Goal: Task Accomplishment & Management: Complete application form

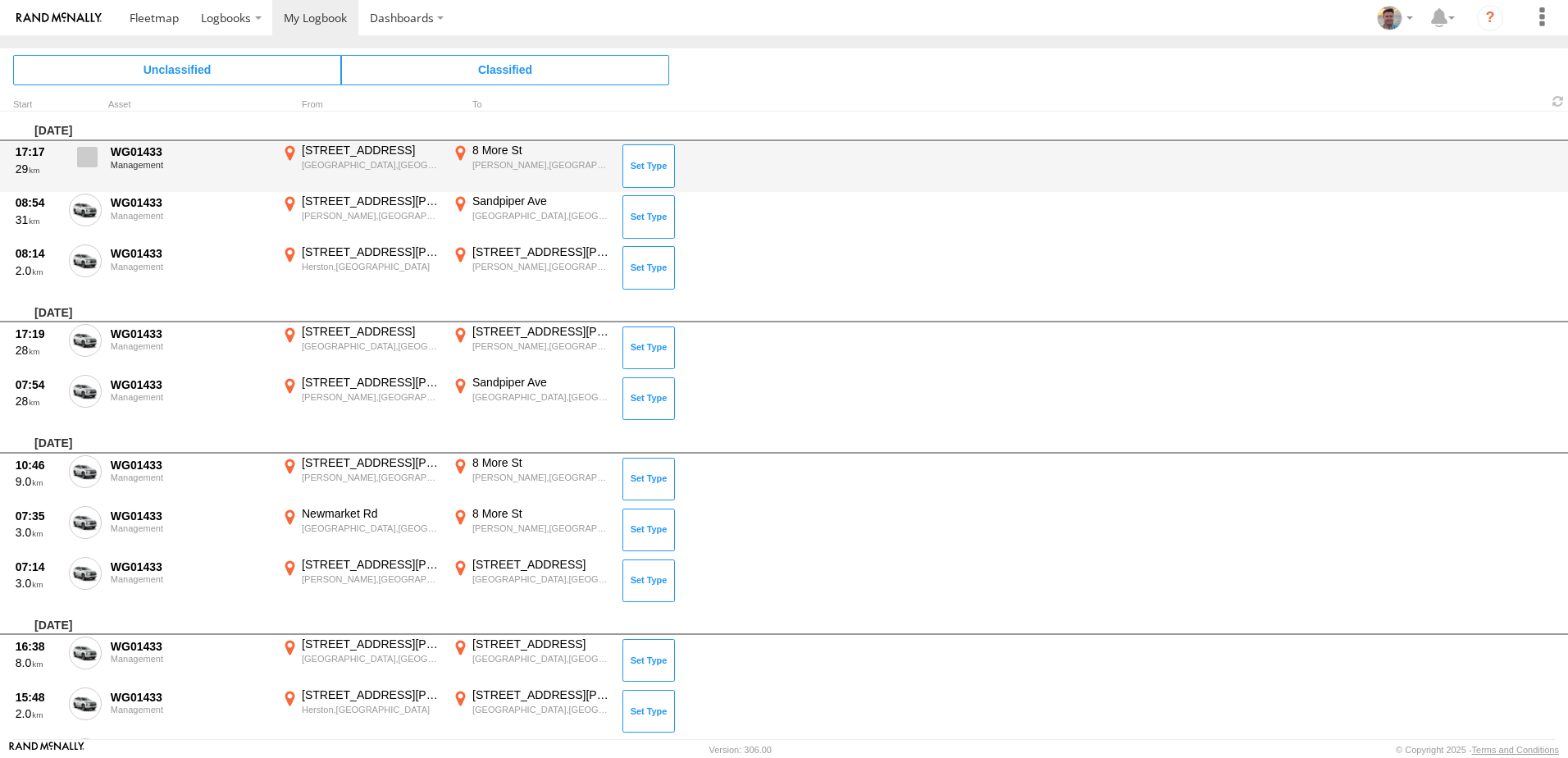
click at [93, 158] on span at bounding box center [87, 157] width 20 height 20
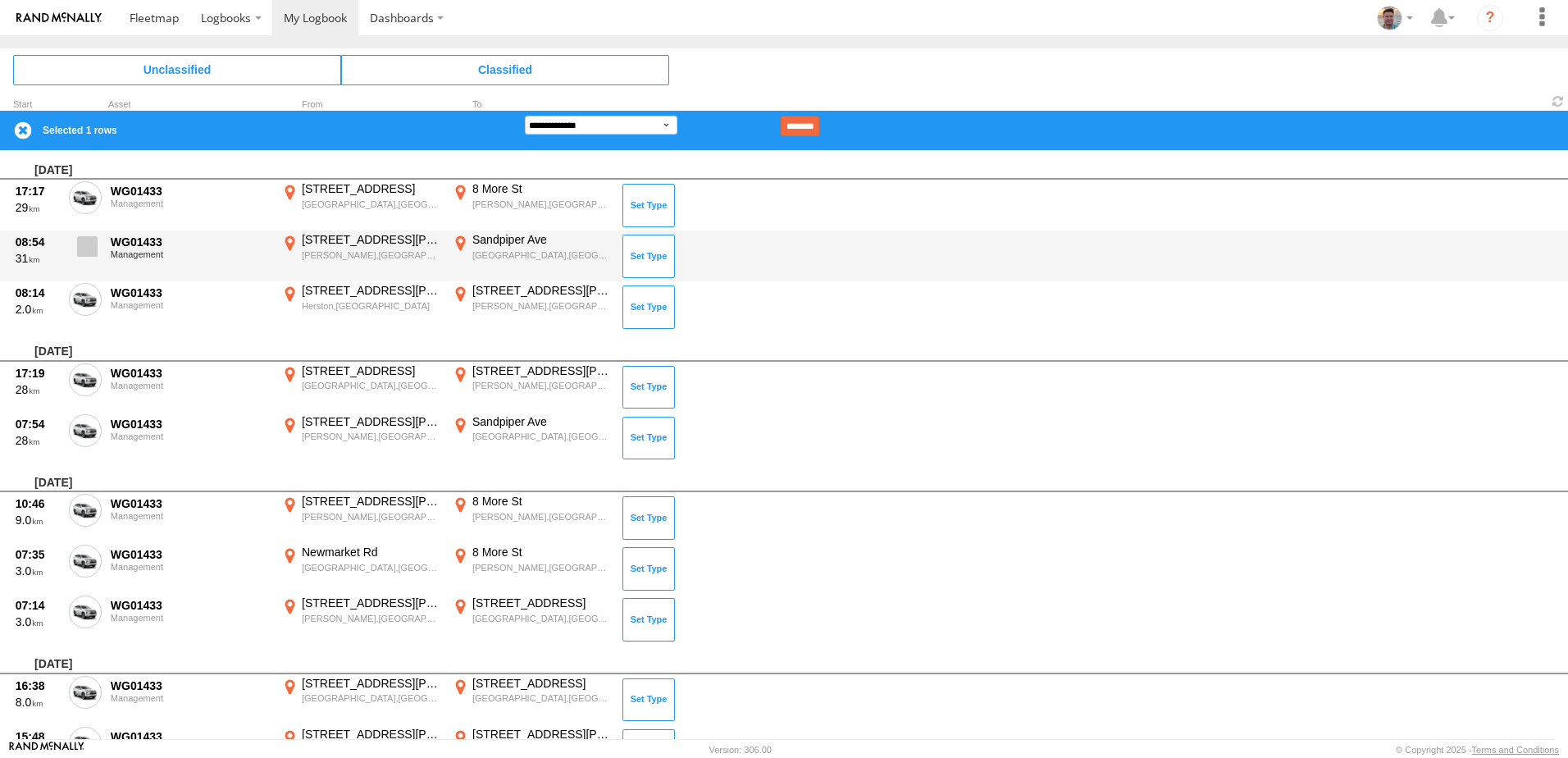
click at [85, 240] on span at bounding box center [87, 246] width 20 height 20
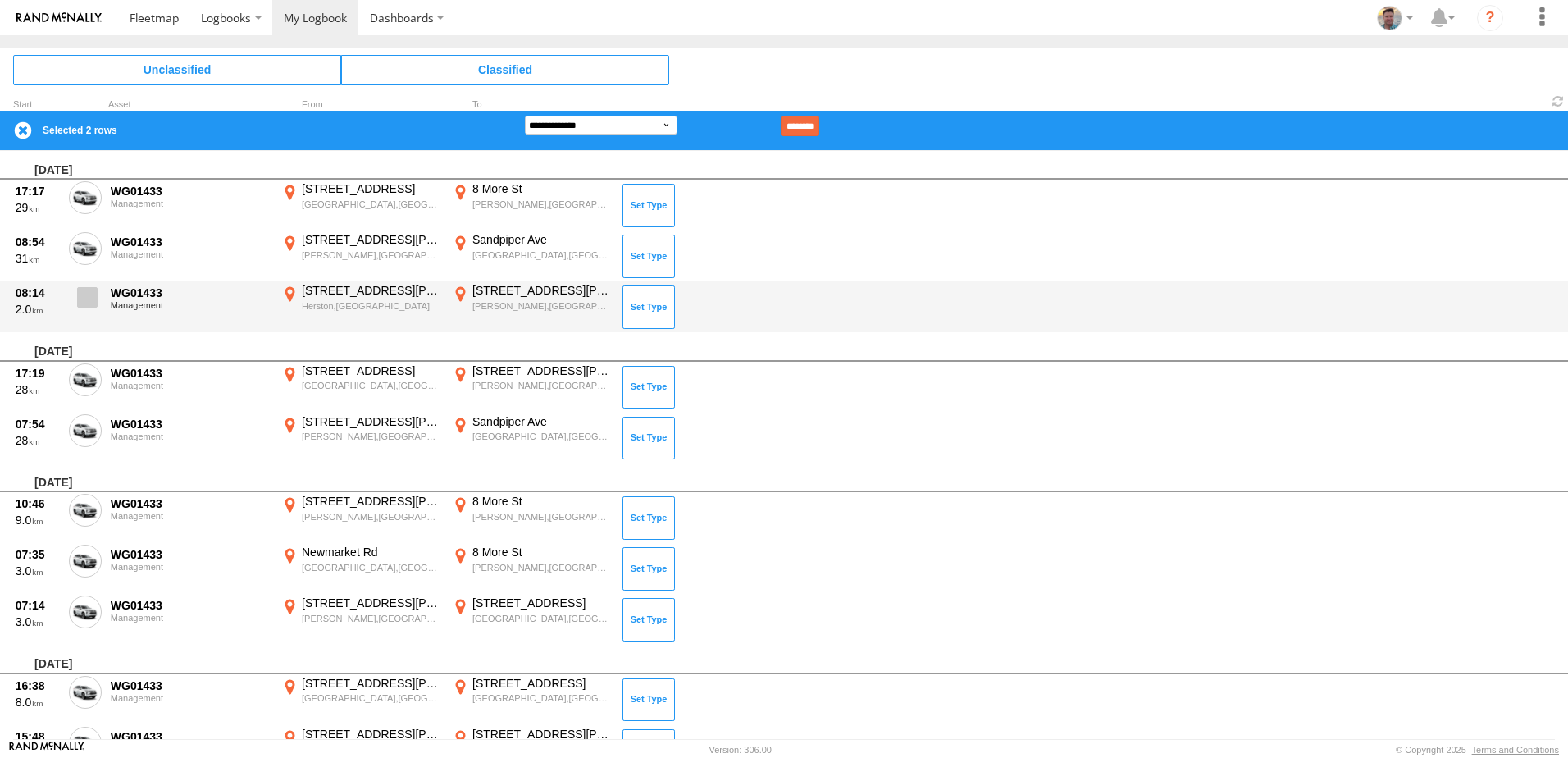
click at [84, 292] on span at bounding box center [87, 298] width 20 height 20
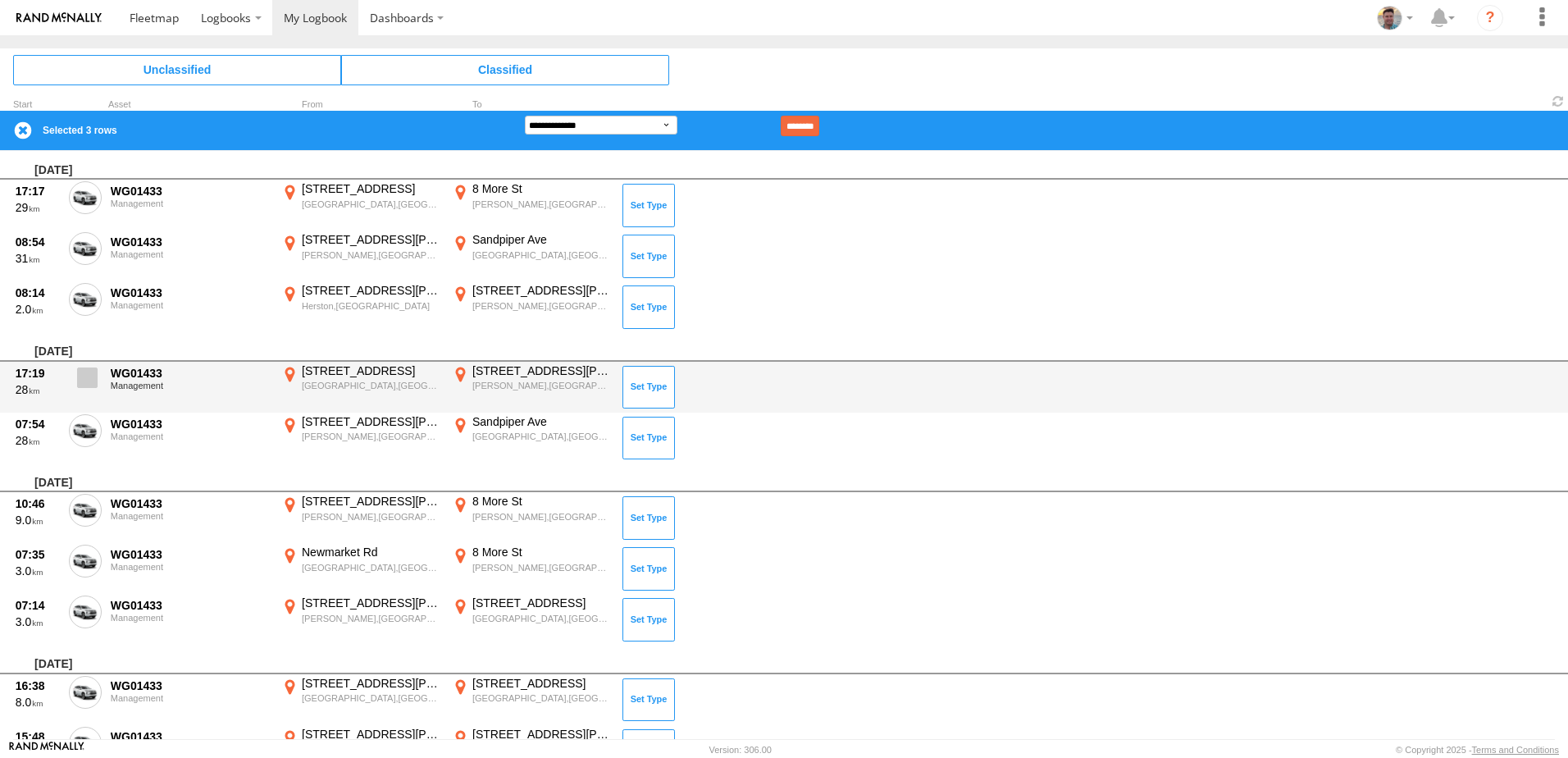
click at [90, 374] on span at bounding box center [87, 377] width 20 height 20
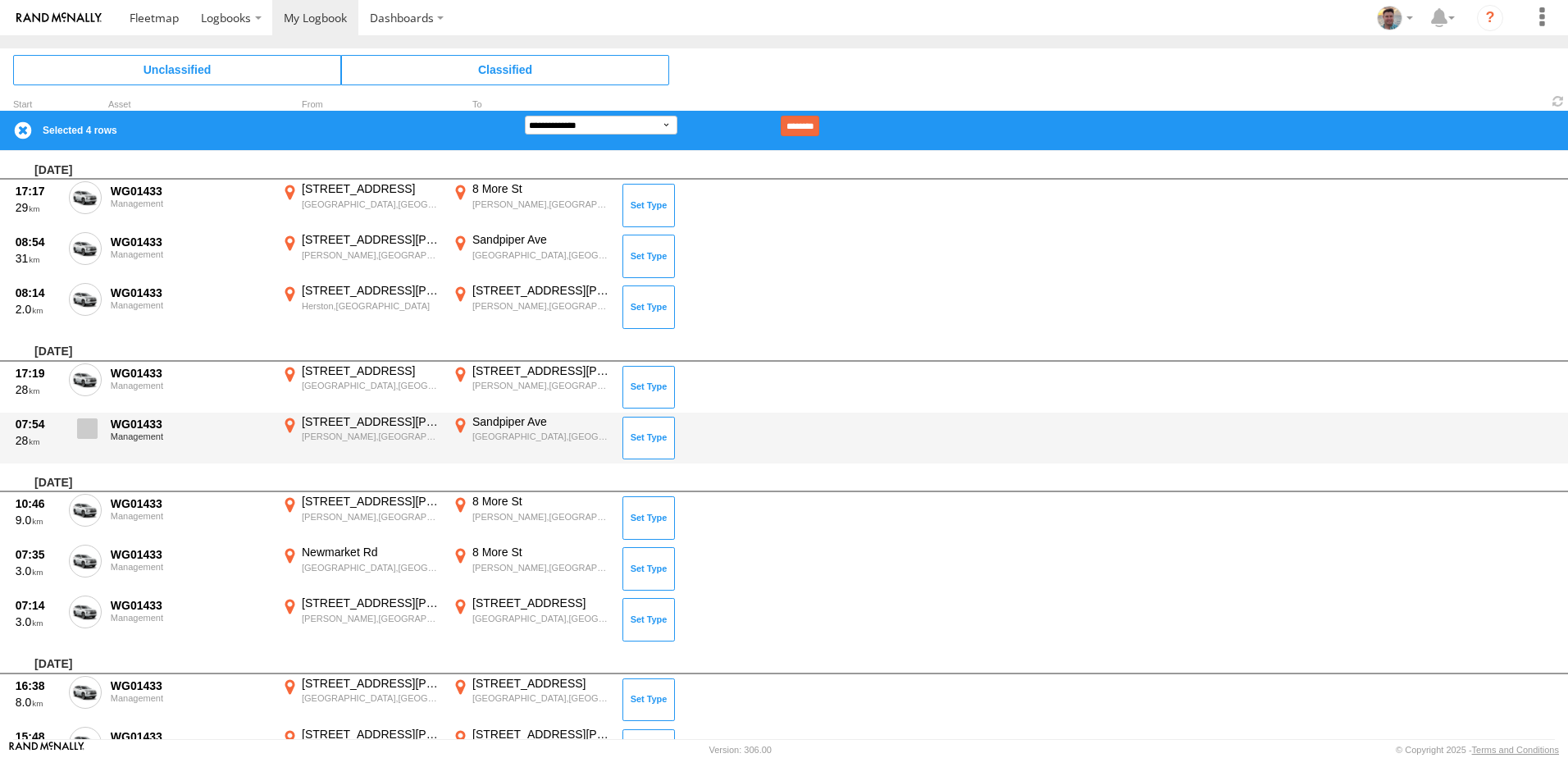
click at [83, 427] on span at bounding box center [87, 428] width 20 height 20
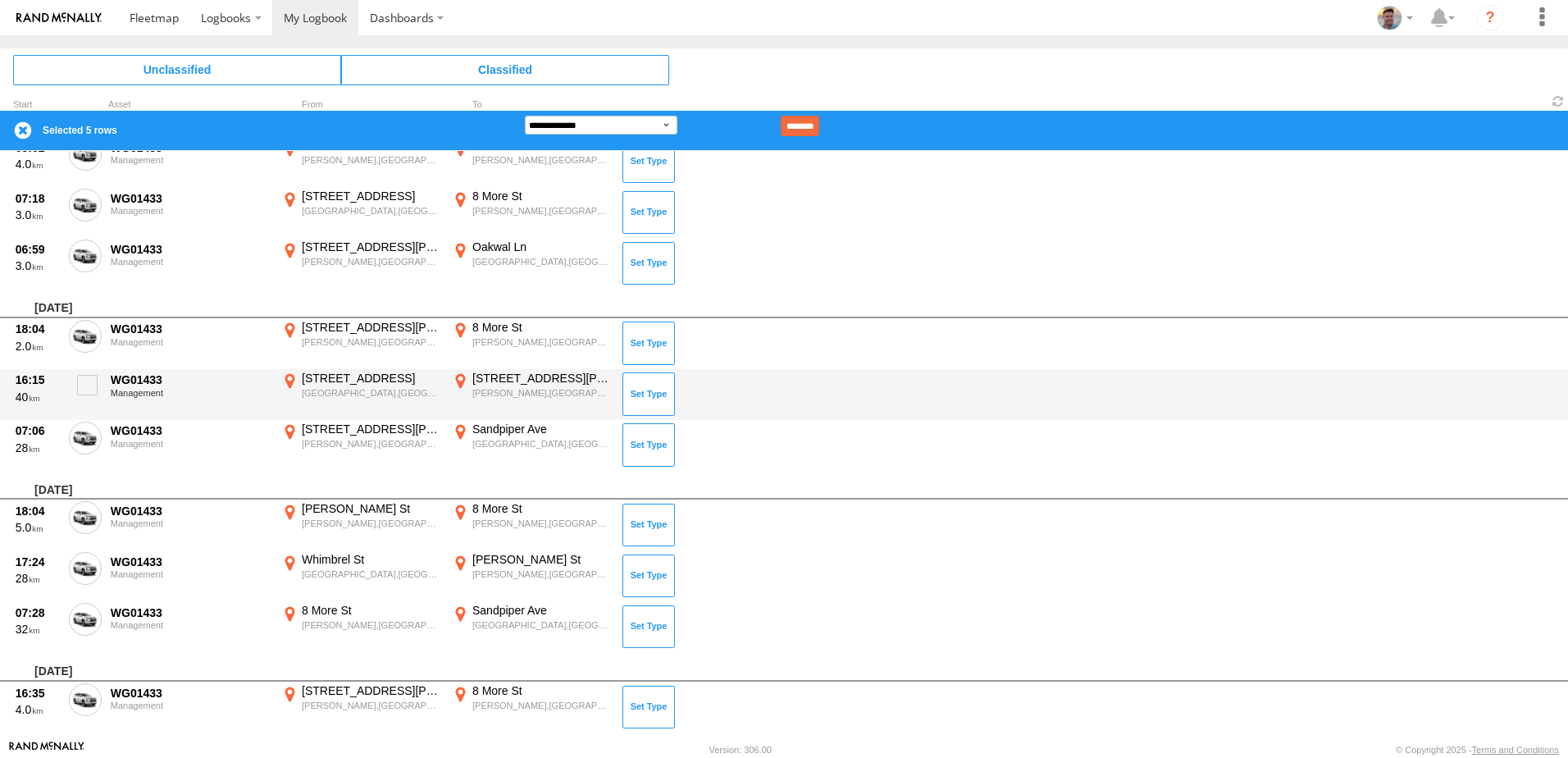
scroll to position [861, 0]
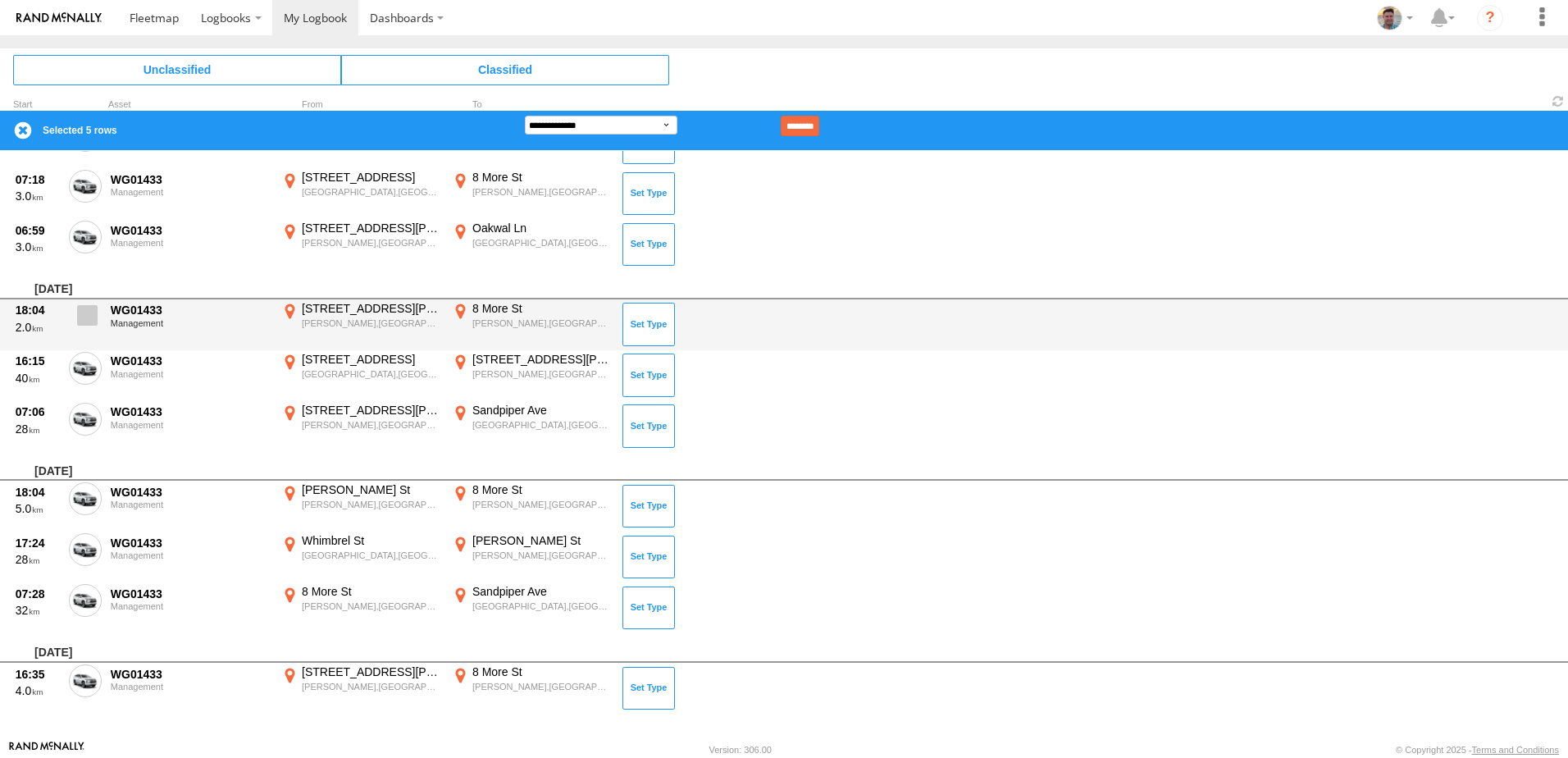
click at [86, 311] on span at bounding box center [87, 315] width 20 height 20
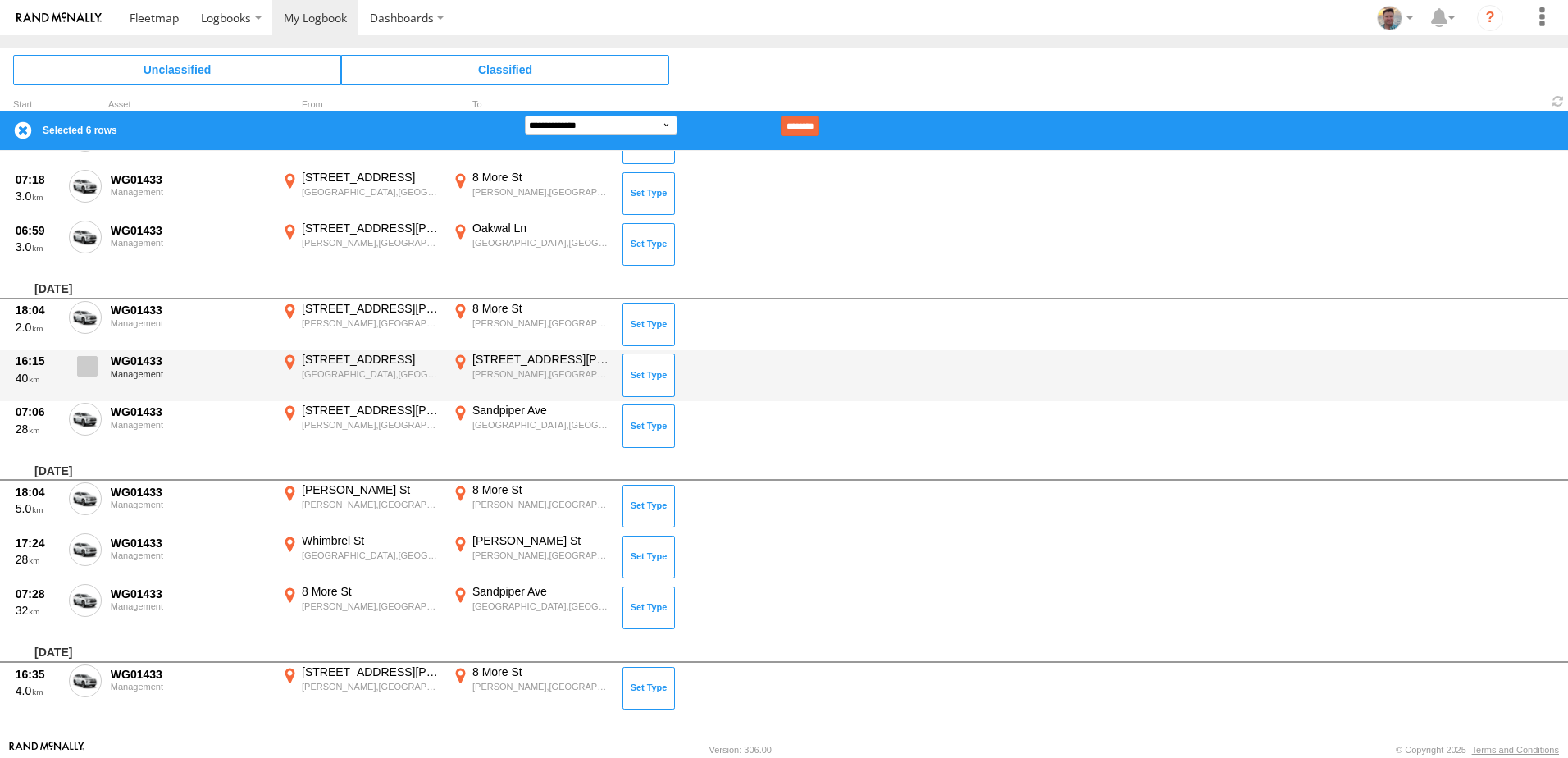
click at [88, 367] on span at bounding box center [87, 366] width 20 height 20
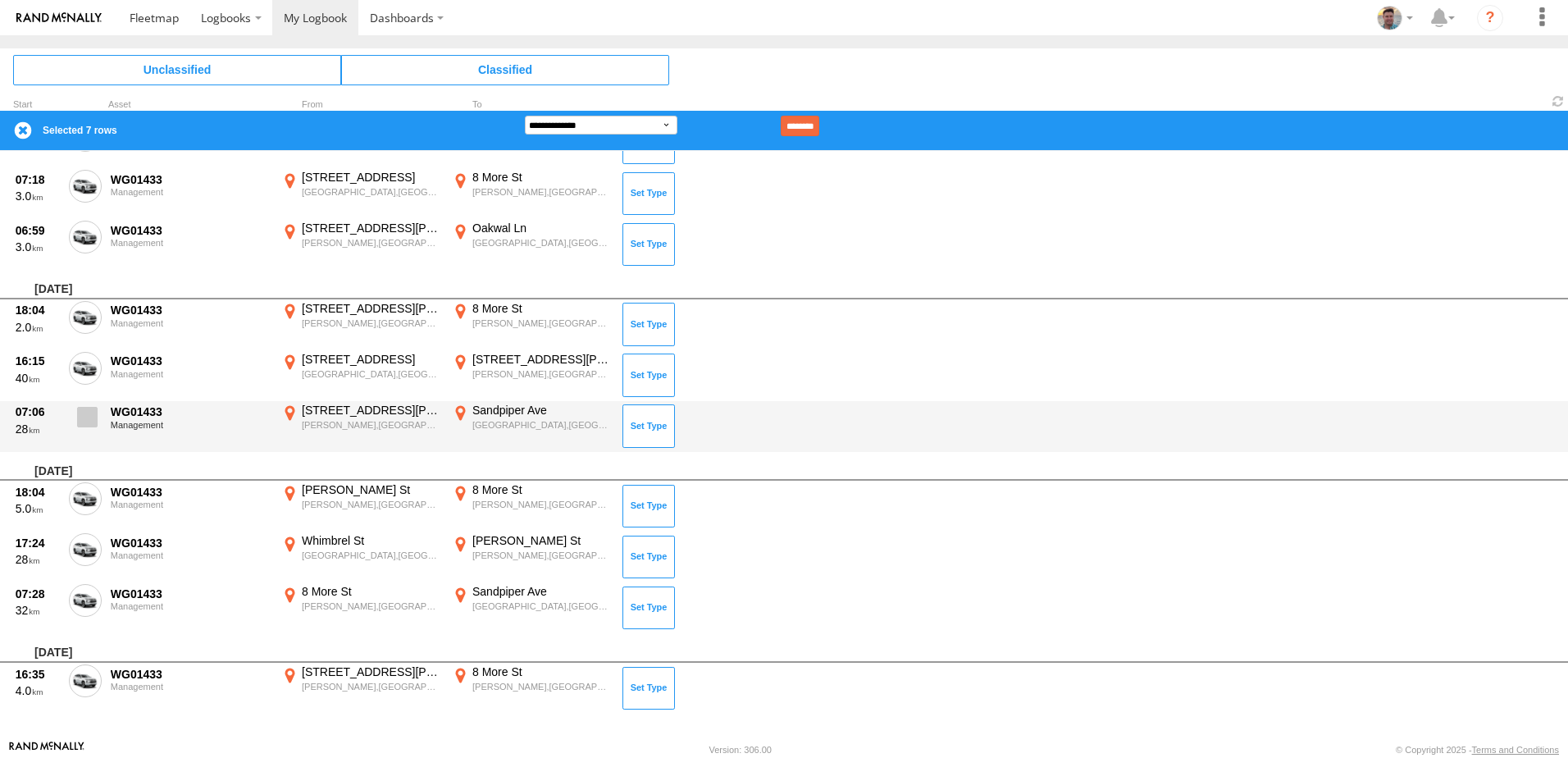
click at [82, 429] on label at bounding box center [85, 421] width 33 height 38
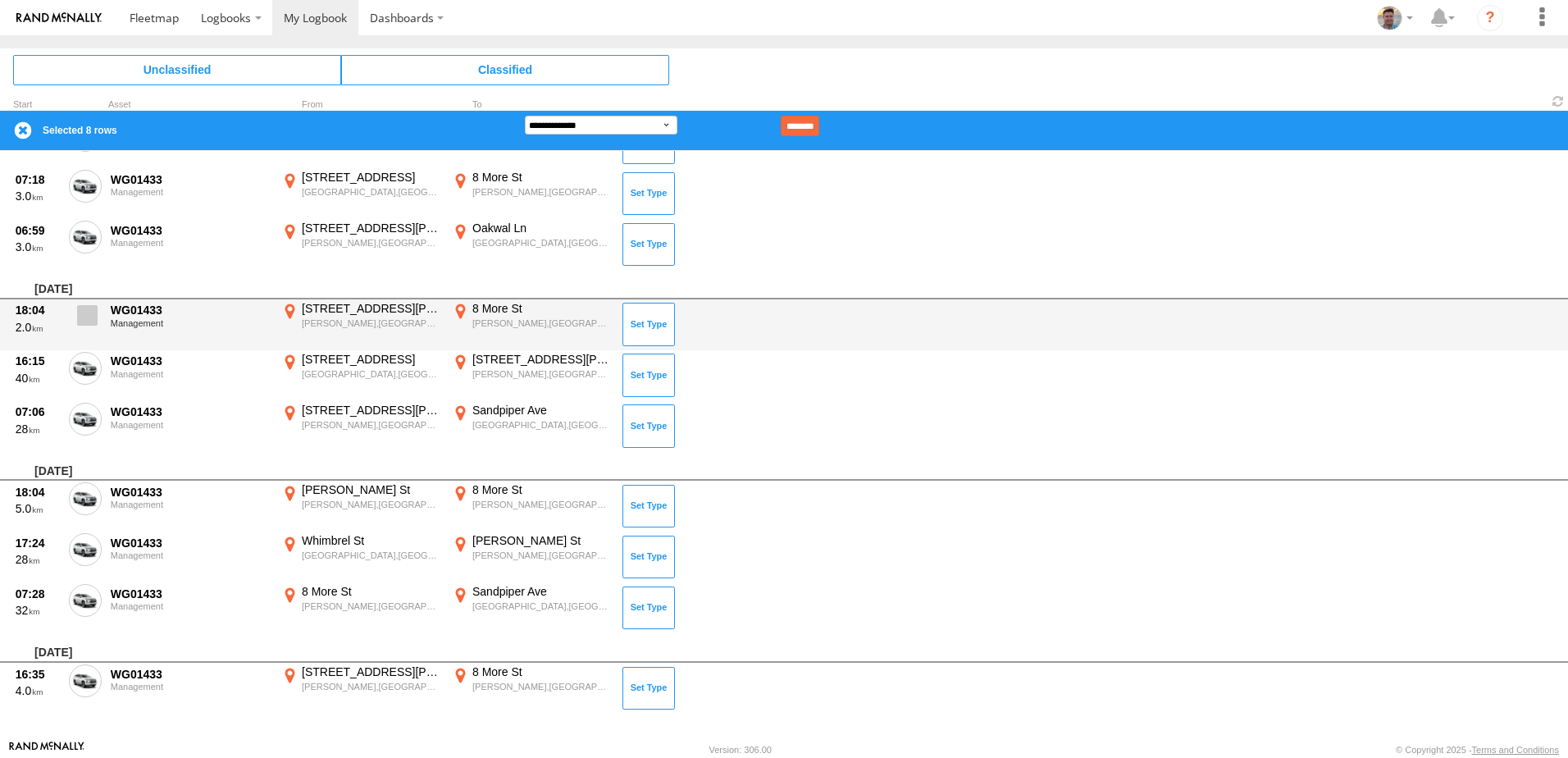
click at [96, 319] on span at bounding box center [87, 315] width 20 height 20
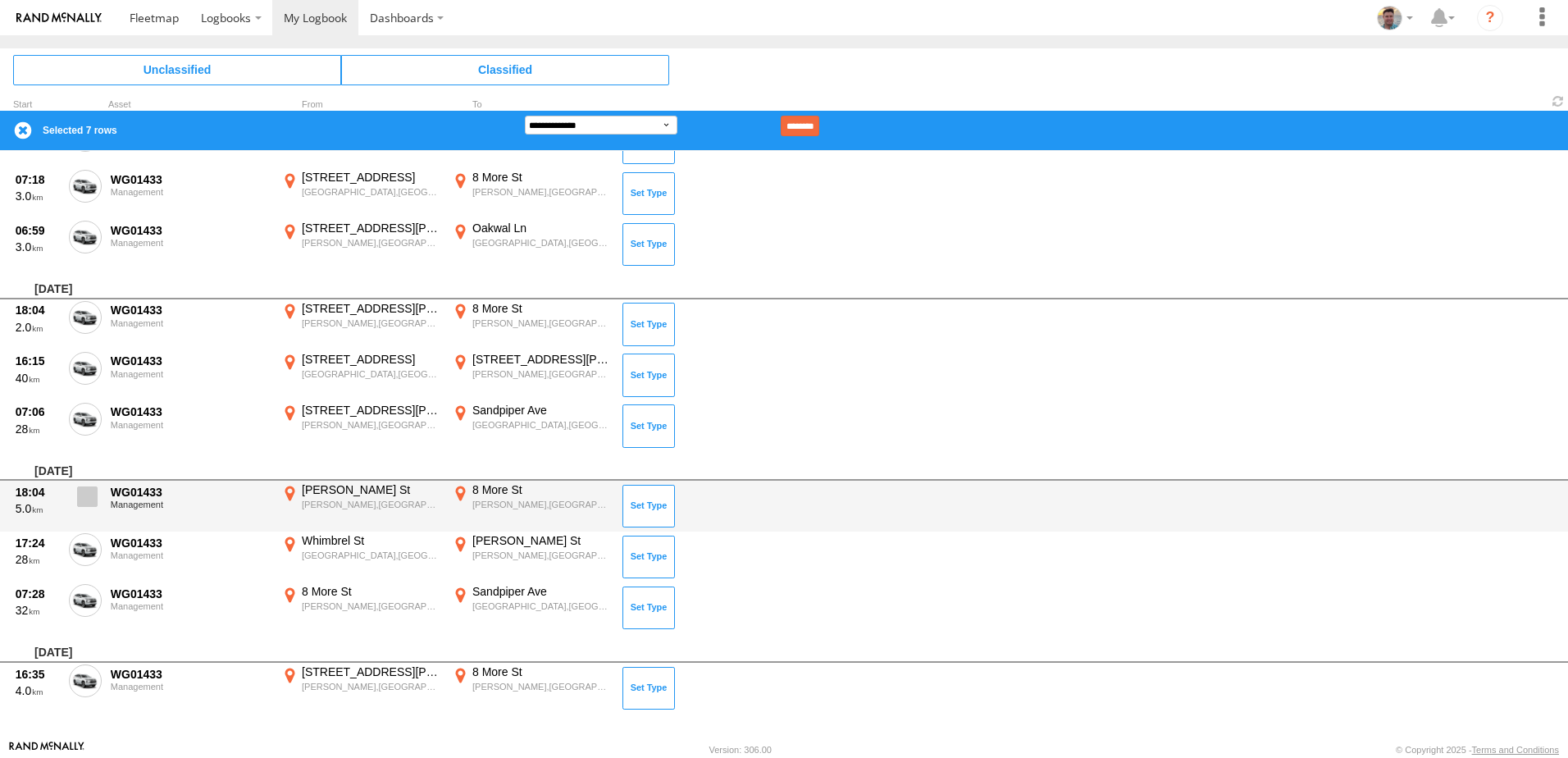
click at [91, 500] on span at bounding box center [87, 496] width 20 height 20
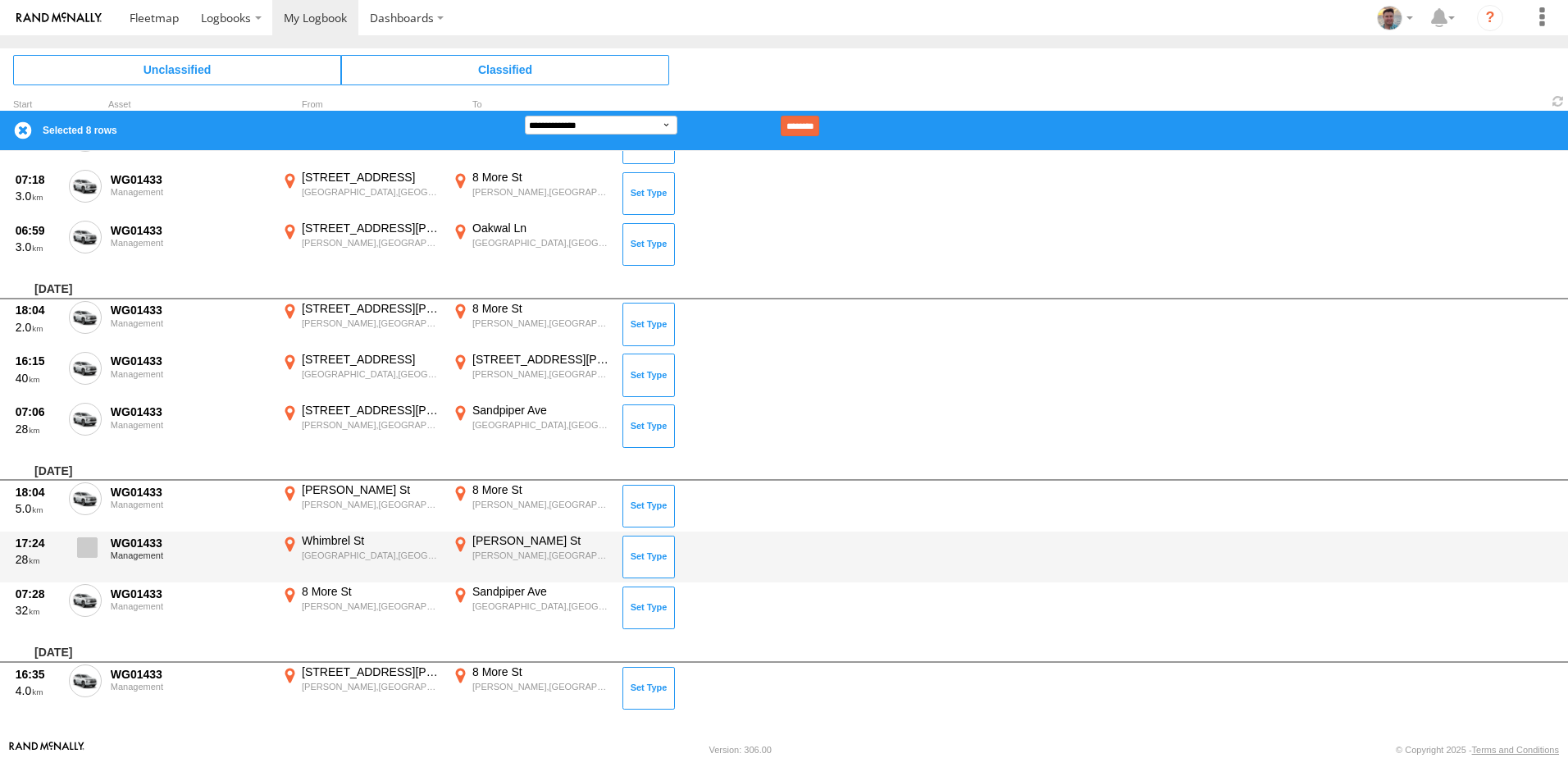
click at [92, 544] on span at bounding box center [87, 547] width 20 height 20
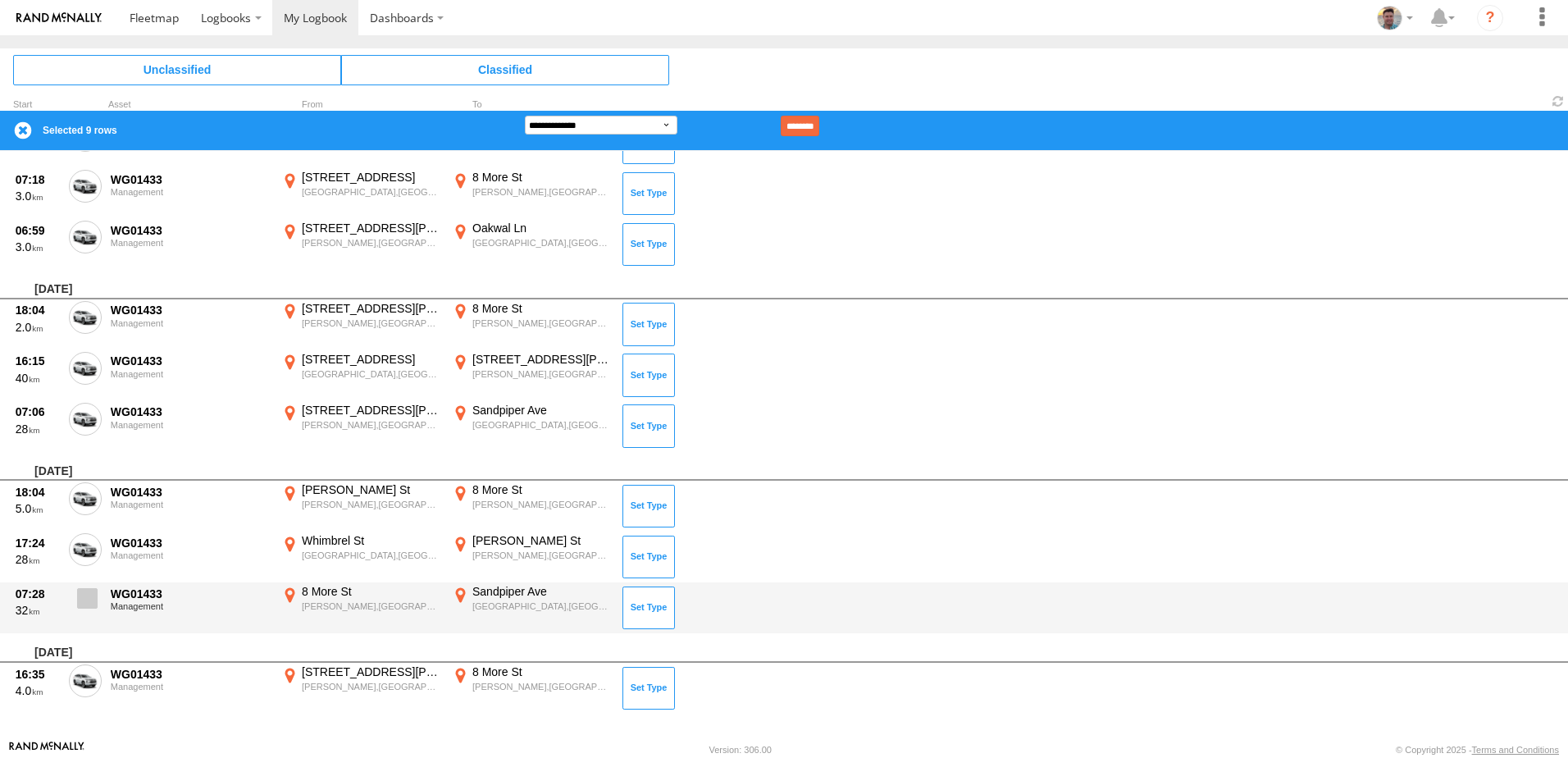
click at [89, 590] on span at bounding box center [87, 598] width 20 height 20
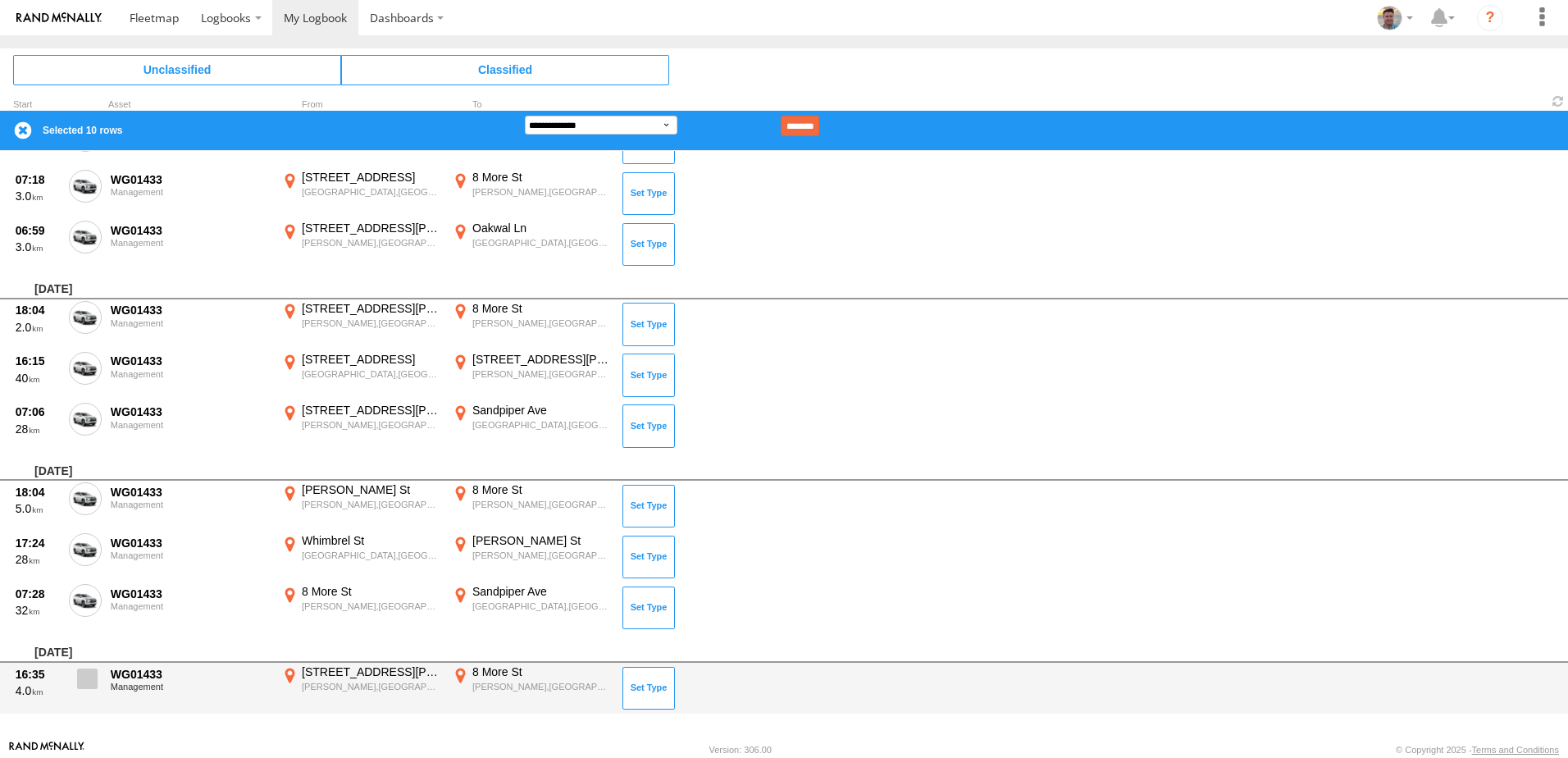
click at [91, 687] on span at bounding box center [87, 678] width 20 height 20
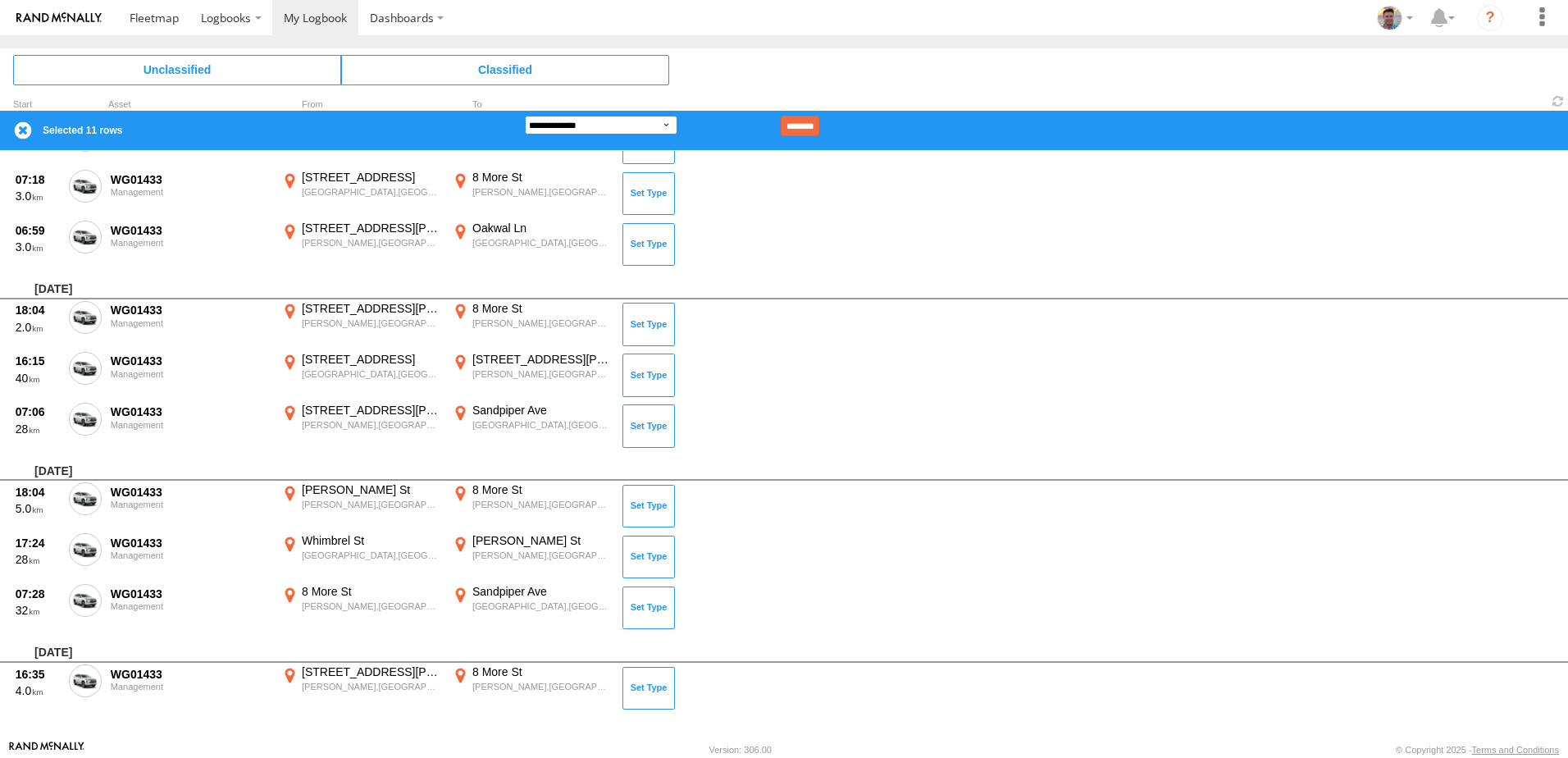
click at [668, 126] on select "**********" at bounding box center [600, 125] width 153 height 19
click at [524, 115] on select "**********" at bounding box center [600, 125] width 153 height 19
click at [818, 122] on input "********" at bounding box center [800, 125] width 38 height 20
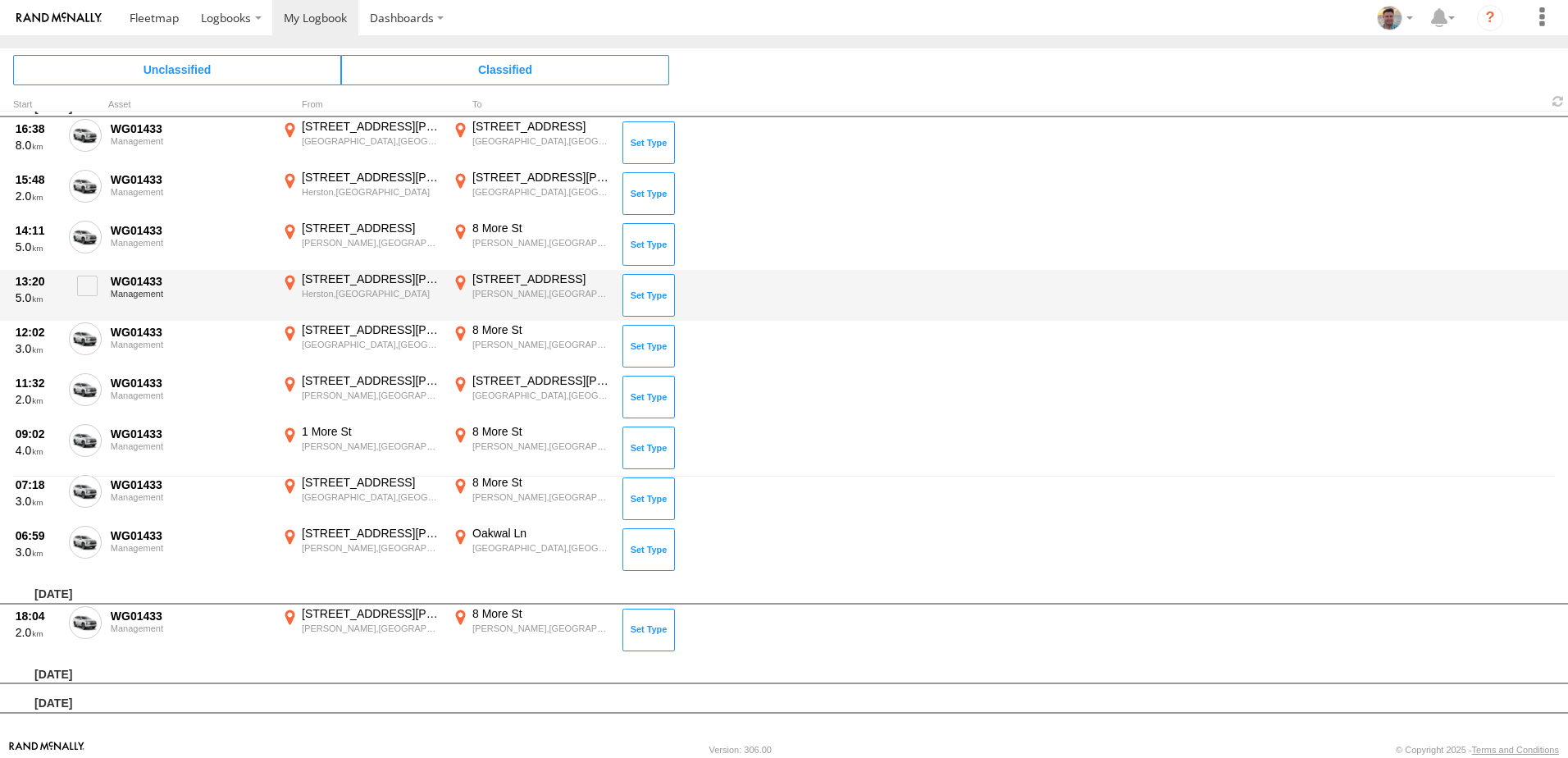
scroll to position [264, 0]
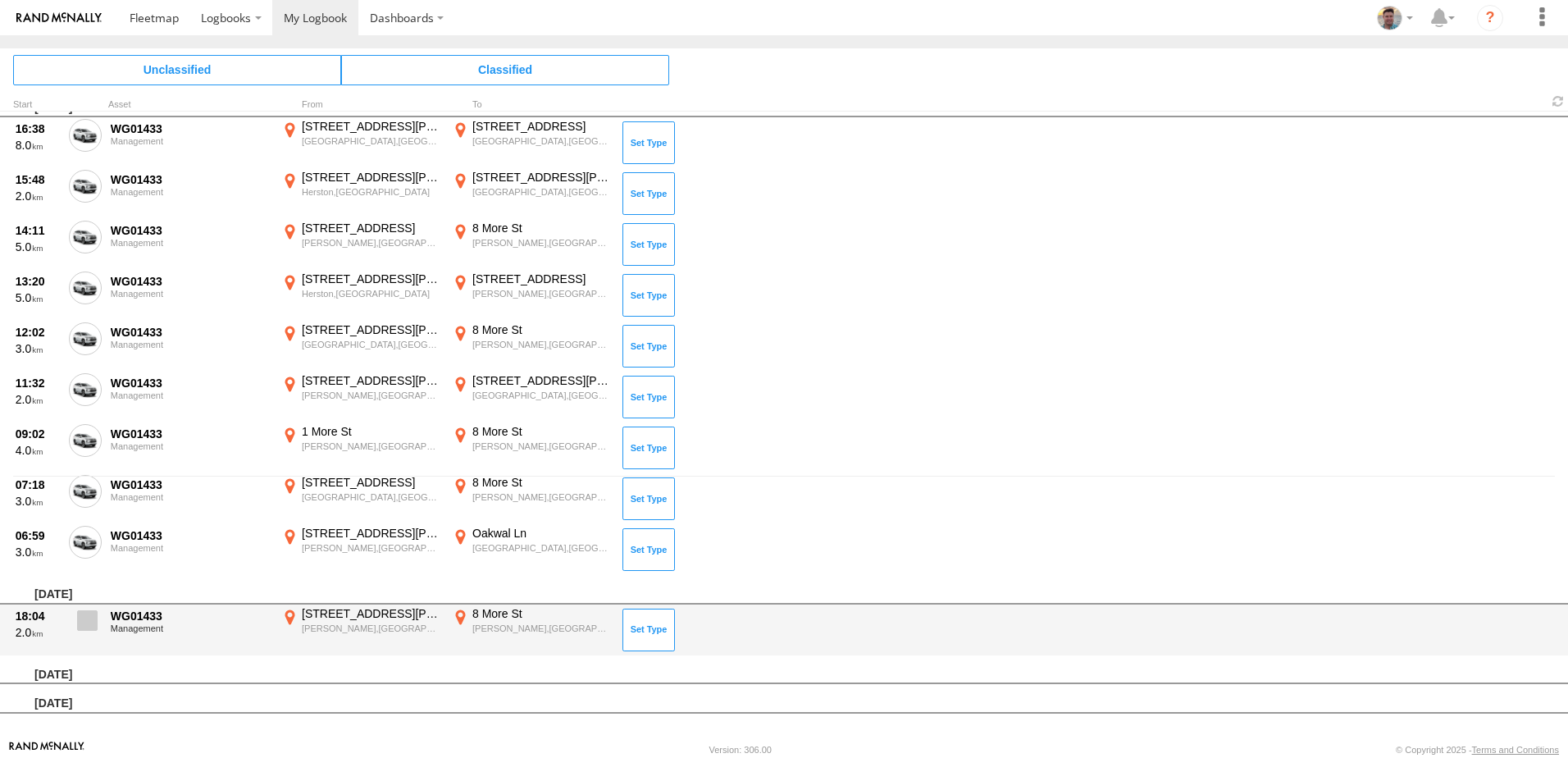
click at [80, 622] on span at bounding box center [87, 620] width 20 height 20
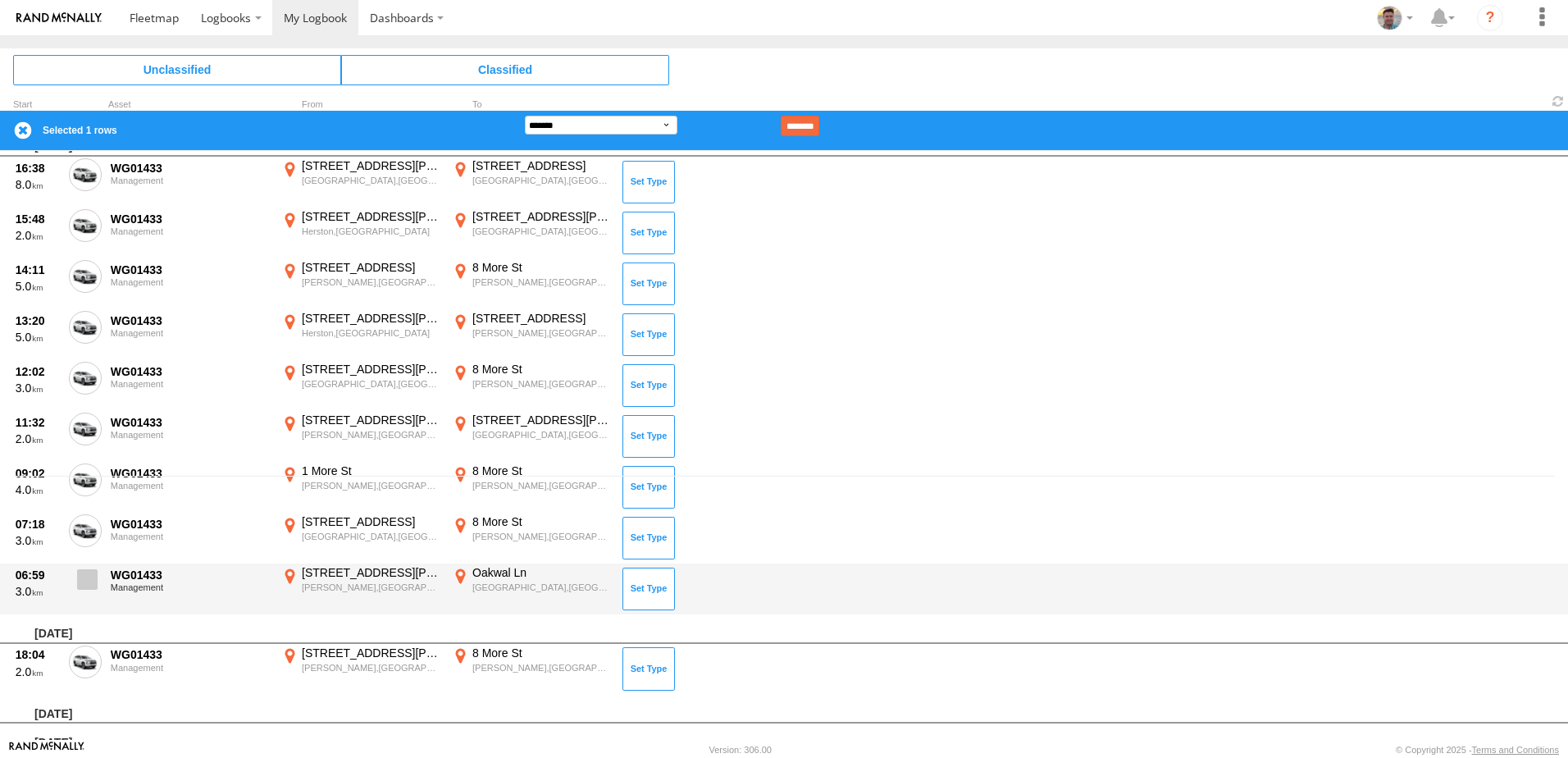
click at [81, 579] on span at bounding box center [87, 579] width 20 height 20
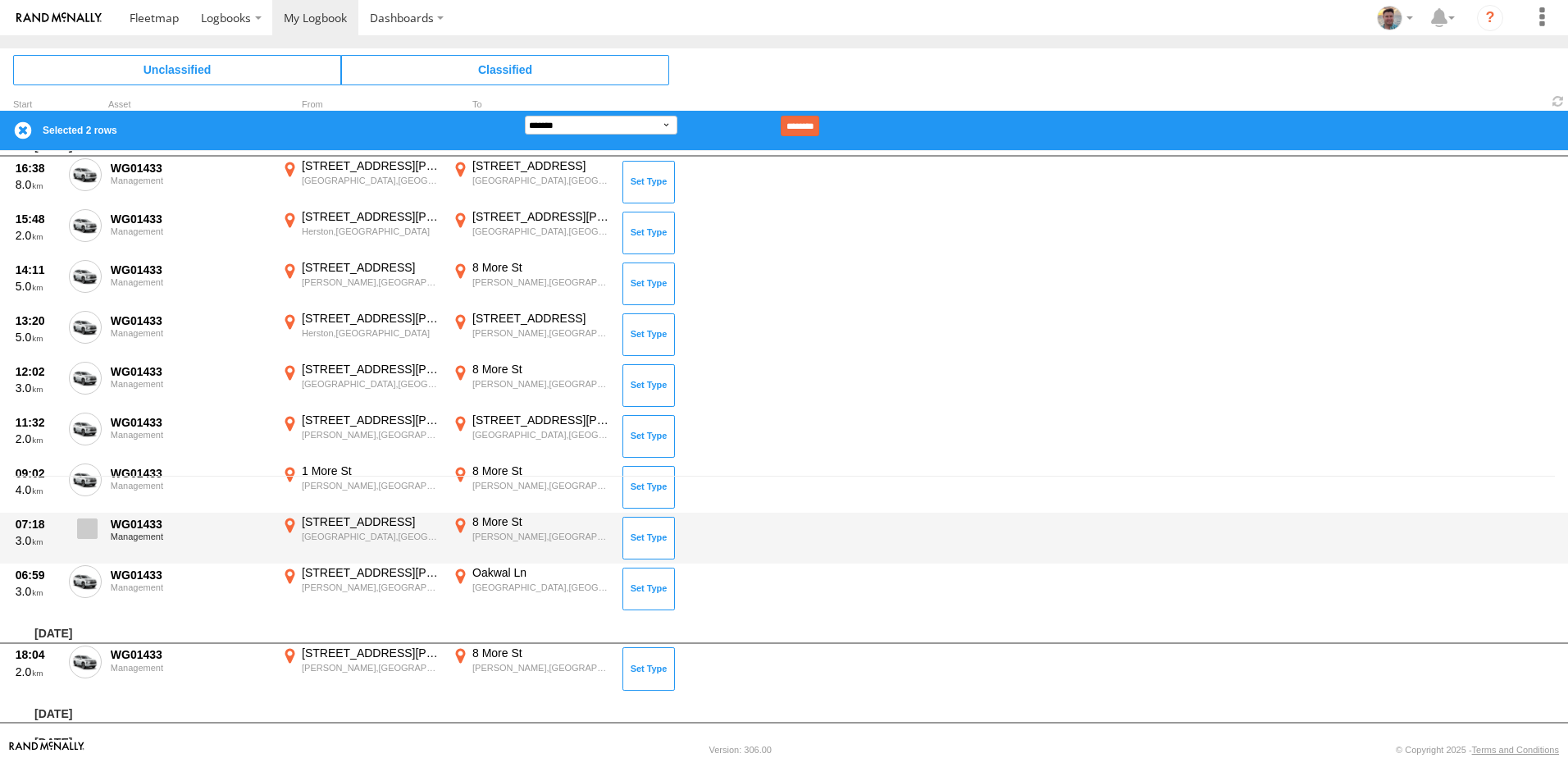
click at [84, 535] on span at bounding box center [87, 528] width 20 height 20
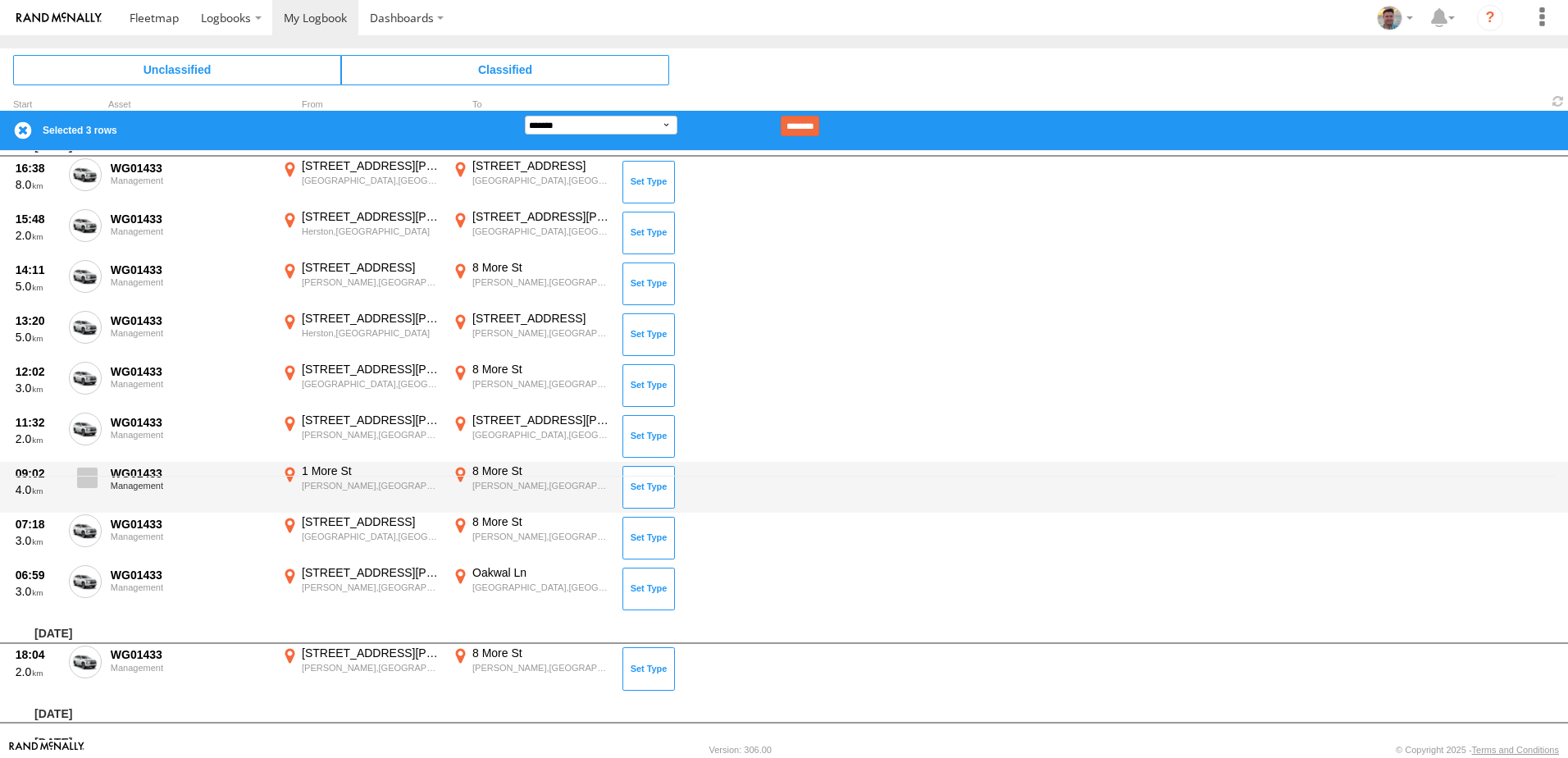
click at [86, 483] on span at bounding box center [87, 478] width 20 height 20
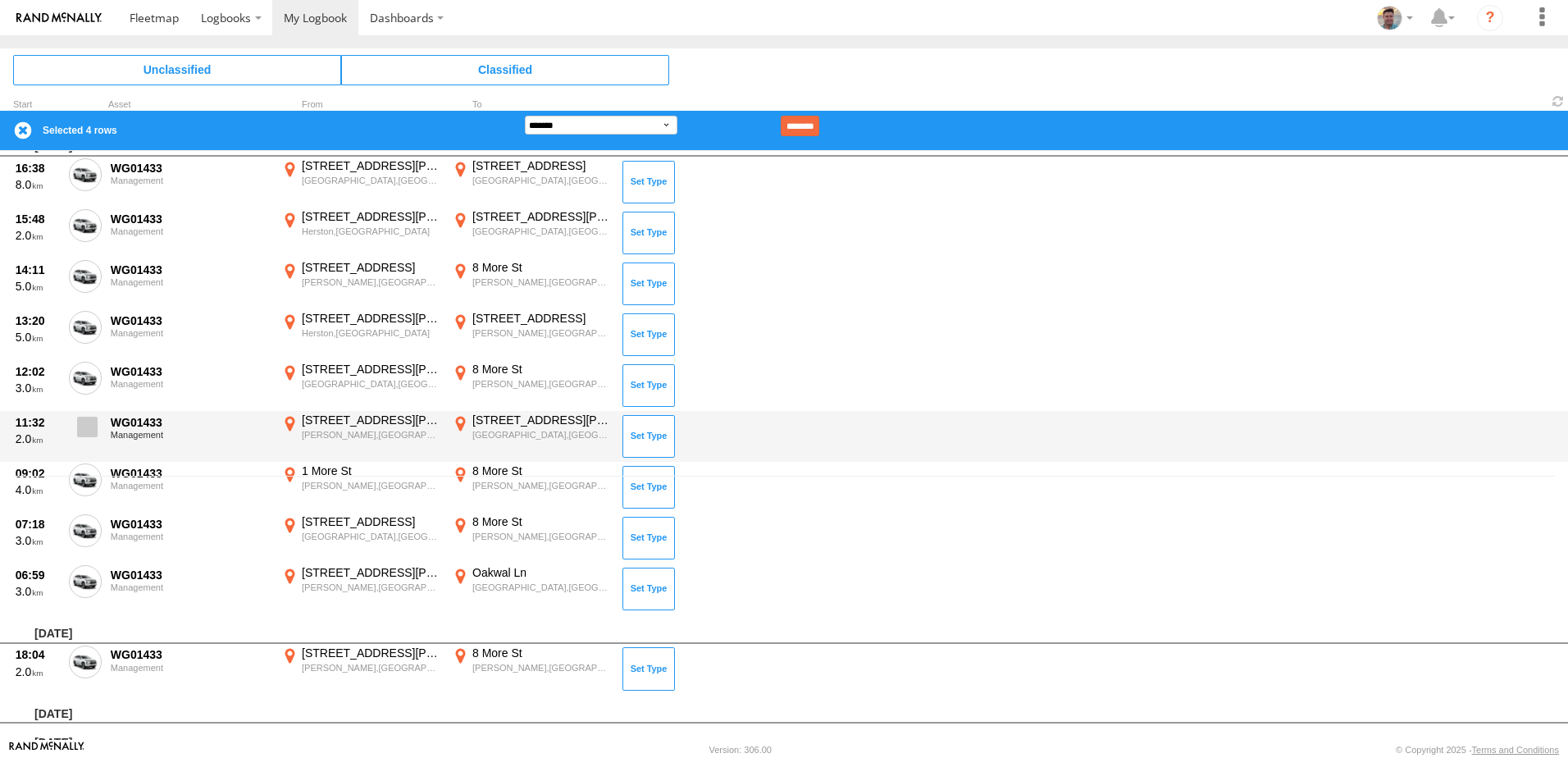
click at [90, 434] on span at bounding box center [87, 427] width 20 height 20
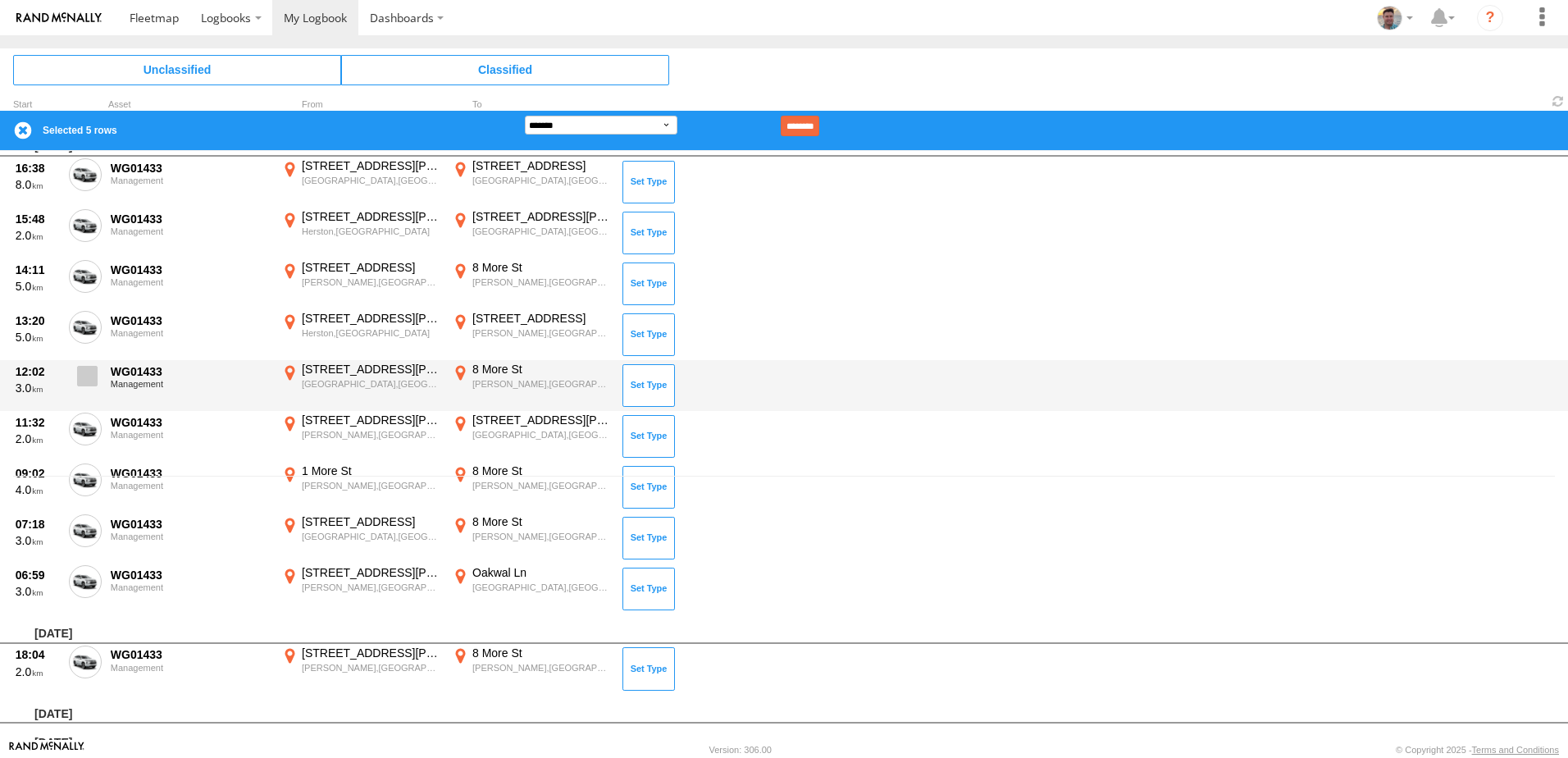
click at [89, 379] on span at bounding box center [87, 376] width 20 height 20
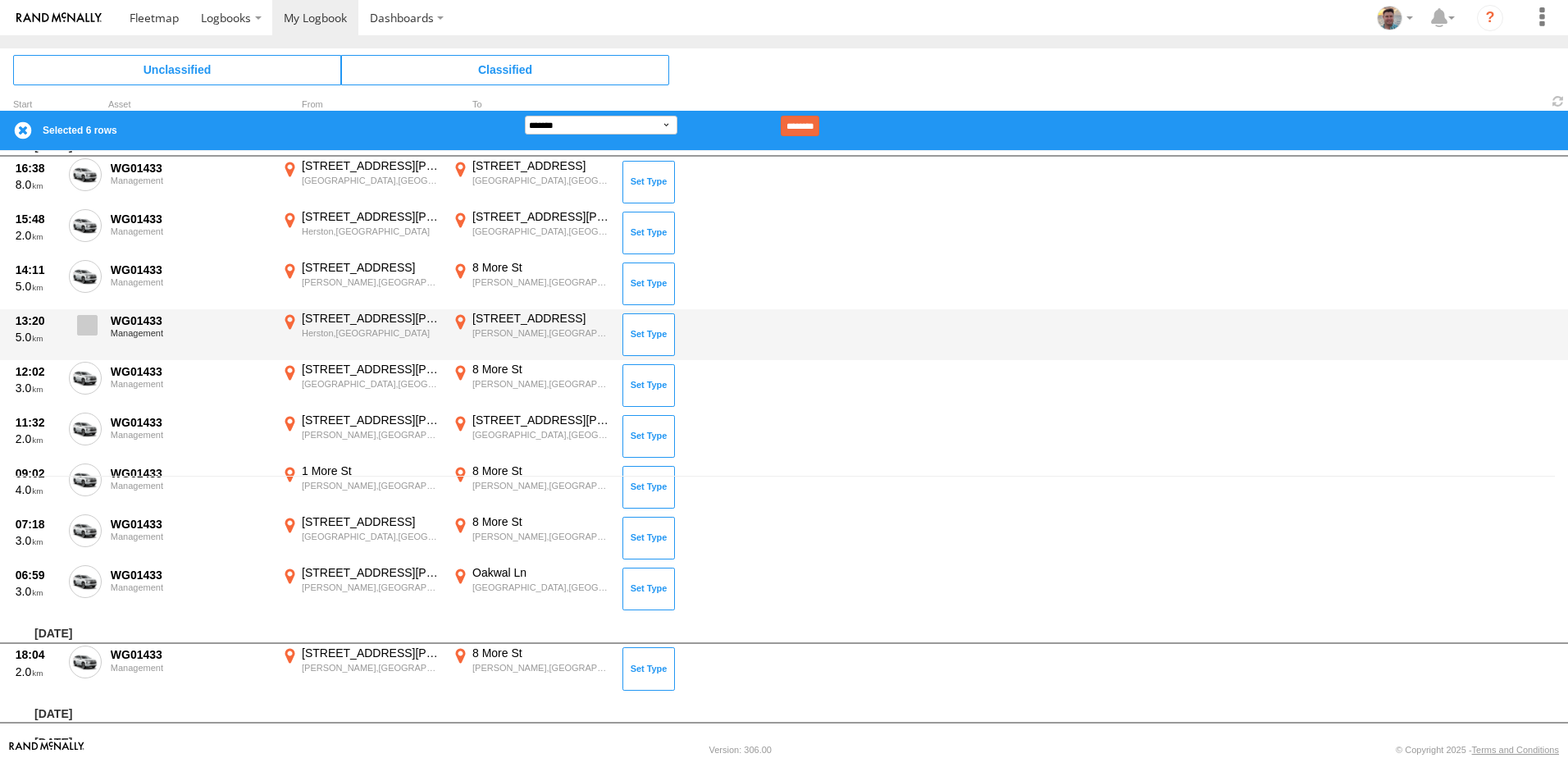
click at [82, 334] on span at bounding box center [87, 325] width 20 height 20
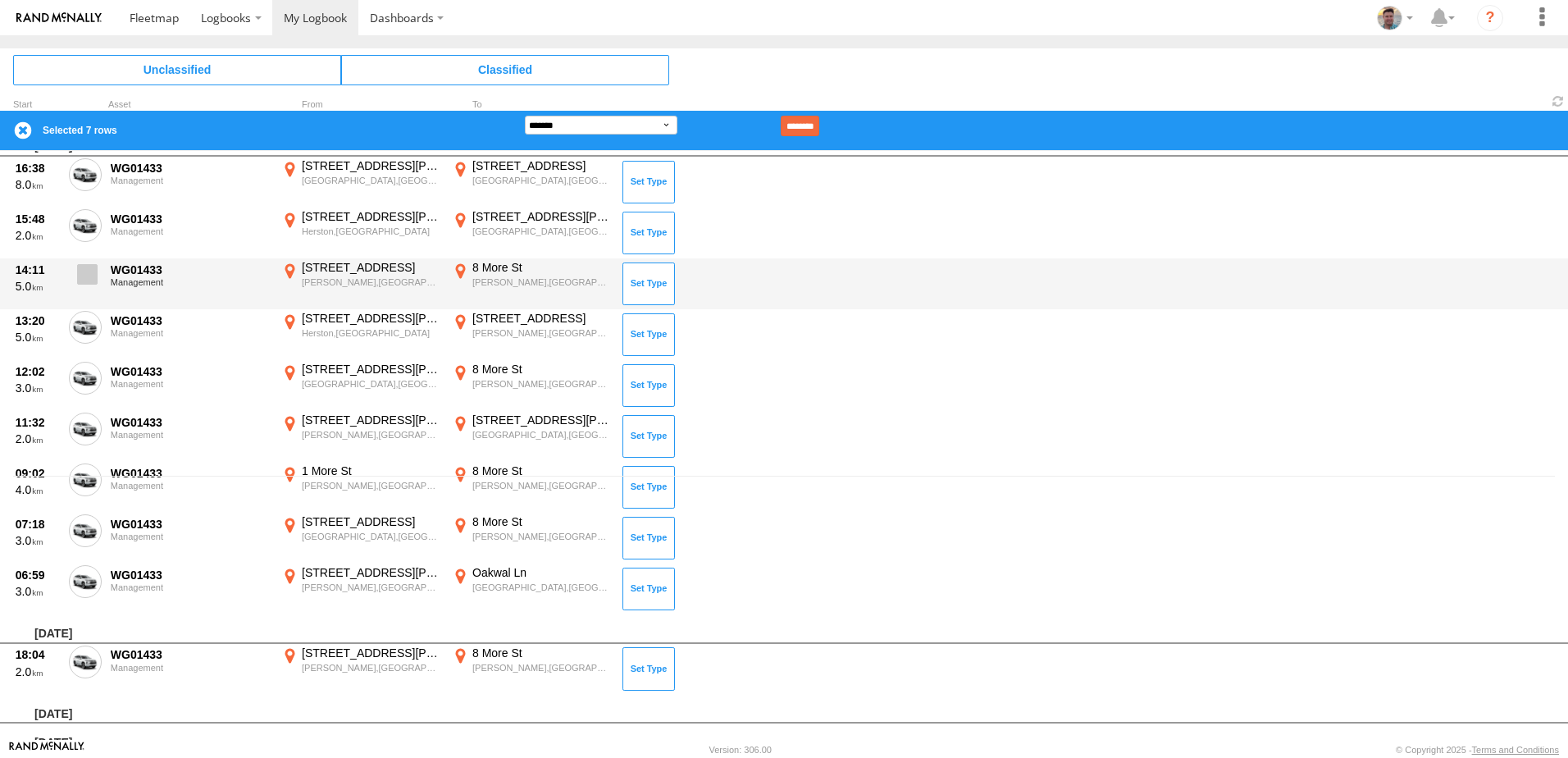
click at [82, 279] on span at bounding box center [87, 274] width 20 height 20
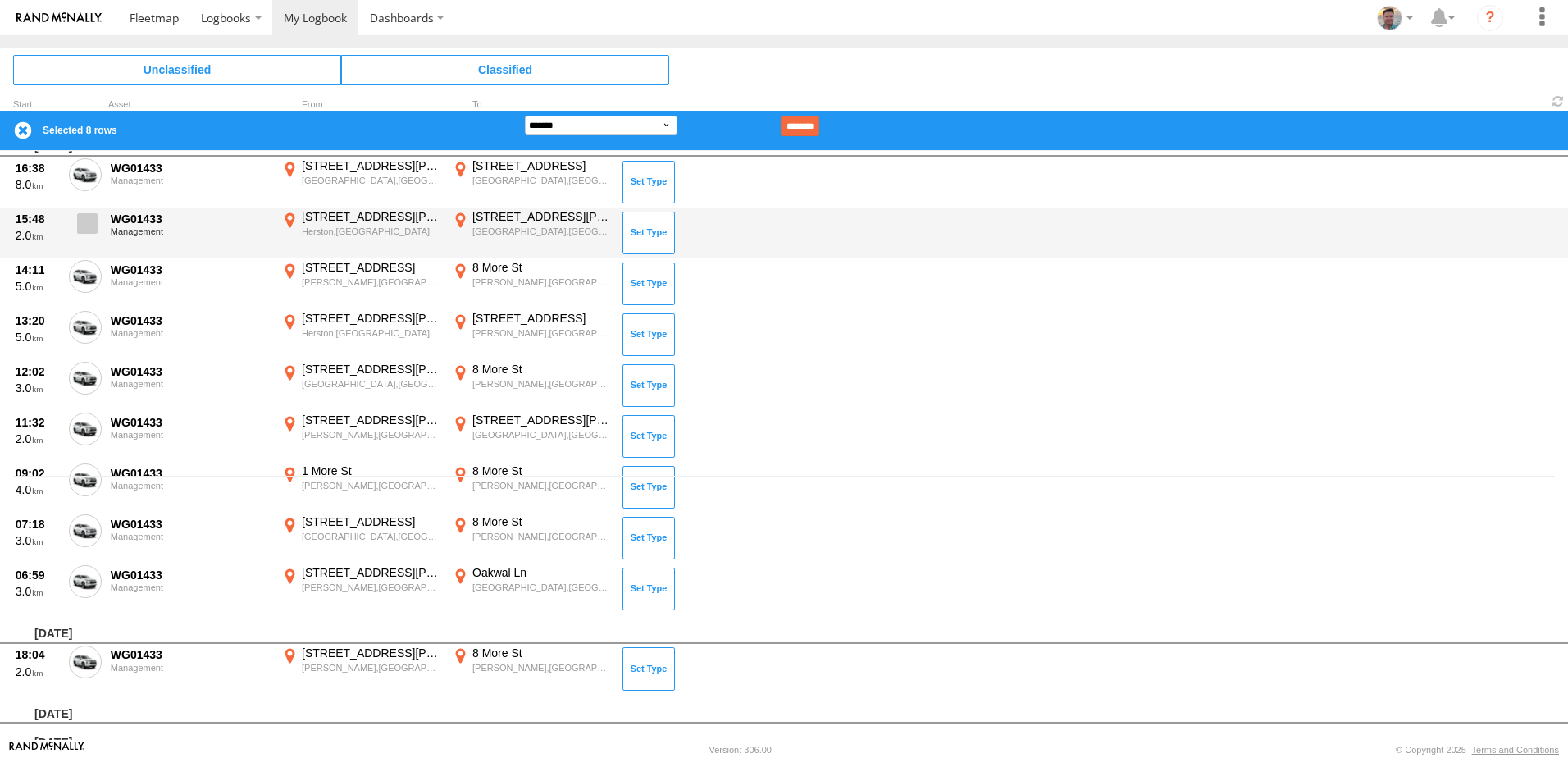
drag, startPoint x: 85, startPoint y: 232, endPoint x: 86, endPoint y: 214, distance: 18.0
click at [85, 231] on span at bounding box center [87, 223] width 20 height 20
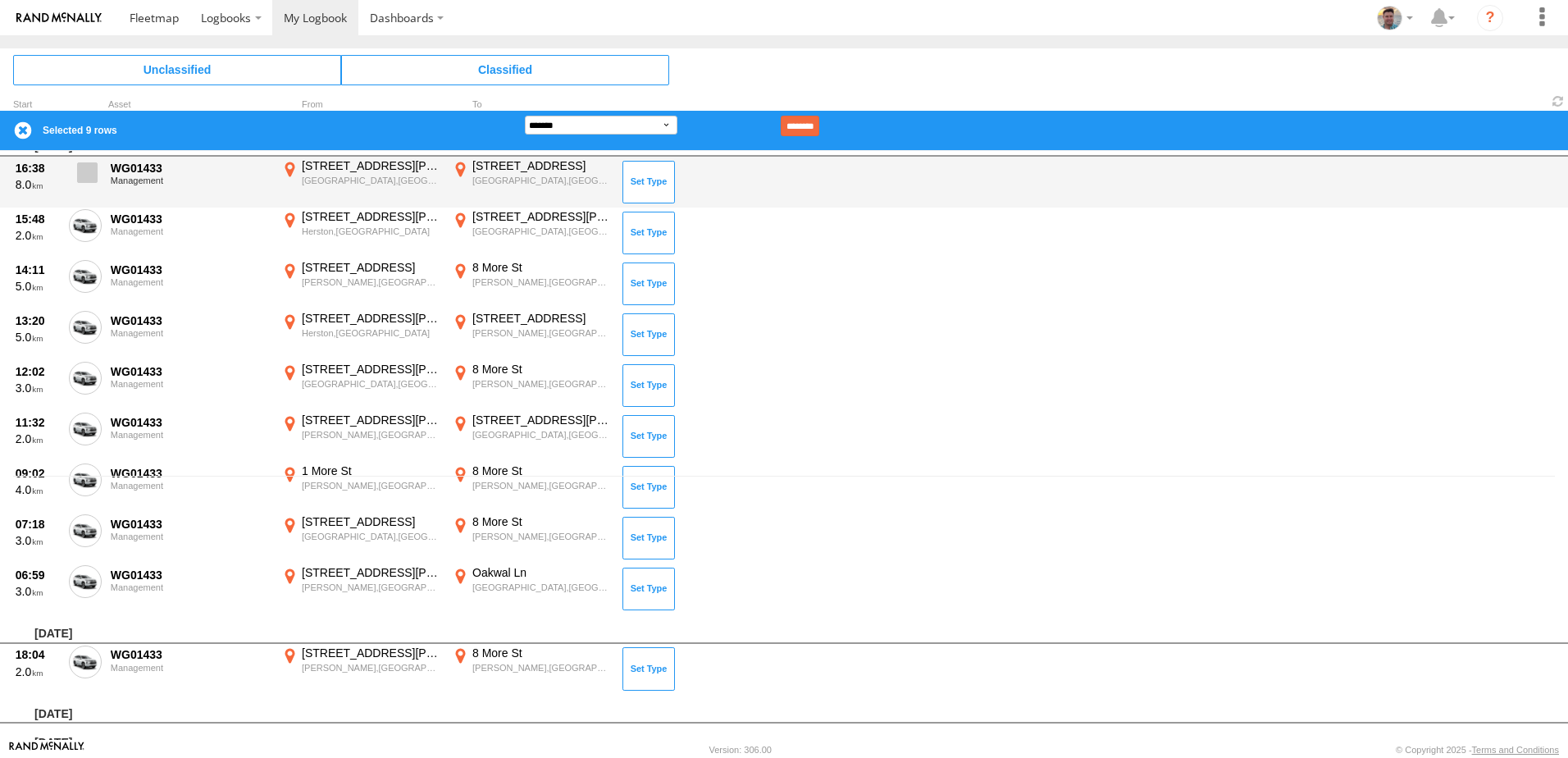
click at [86, 184] on label at bounding box center [85, 177] width 33 height 38
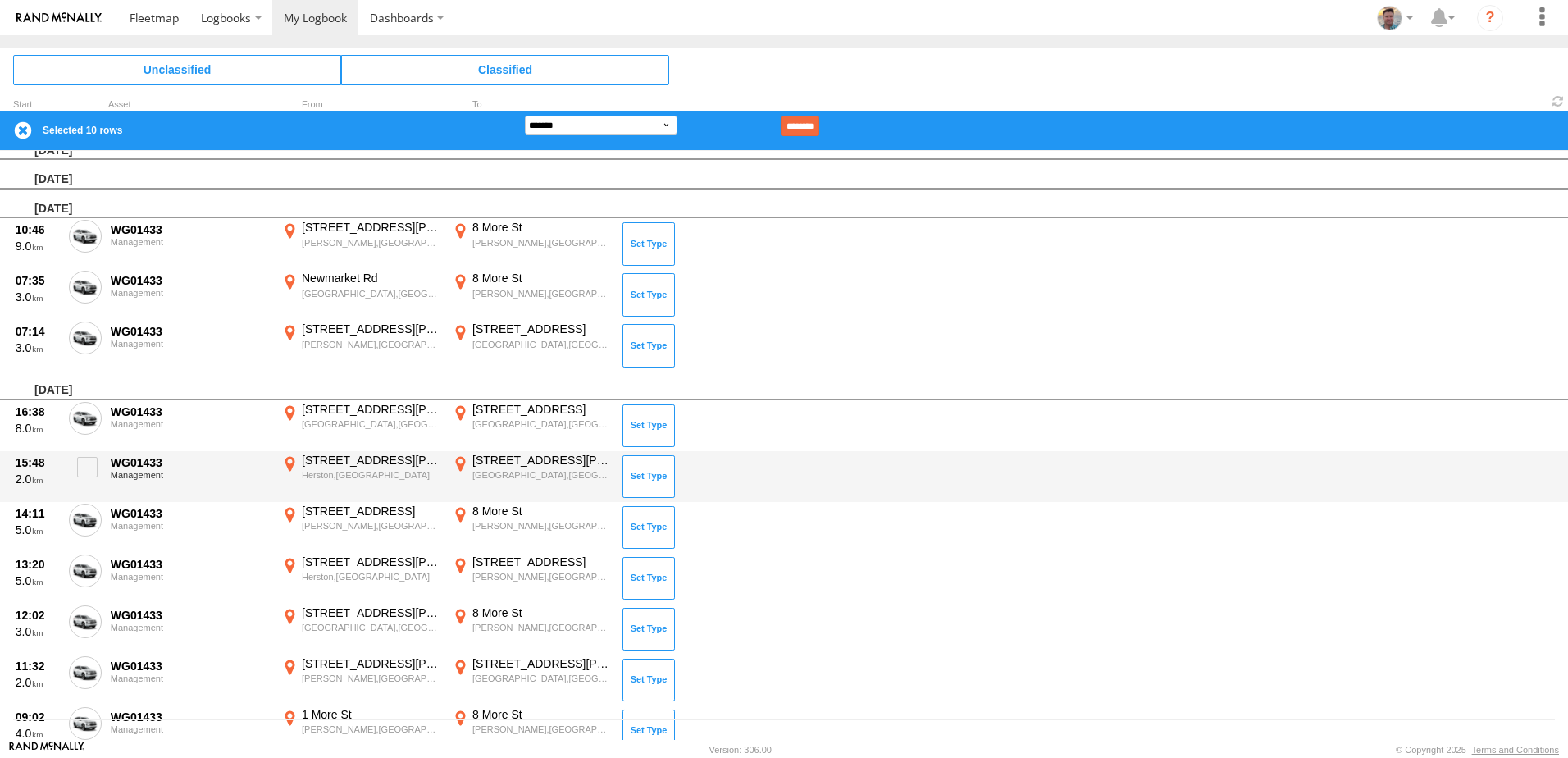
scroll to position [0, 0]
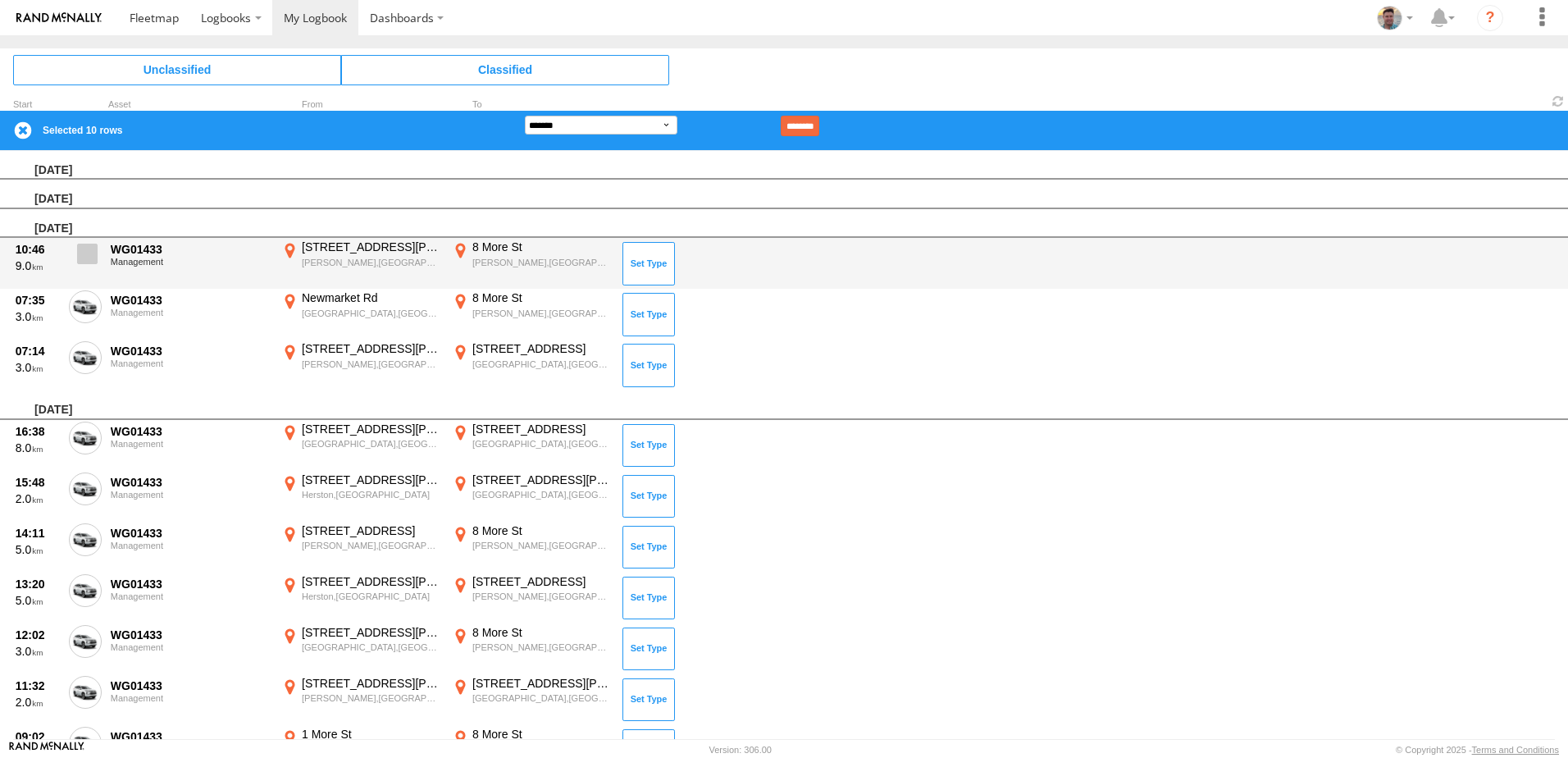
click at [87, 256] on span at bounding box center [87, 254] width 20 height 20
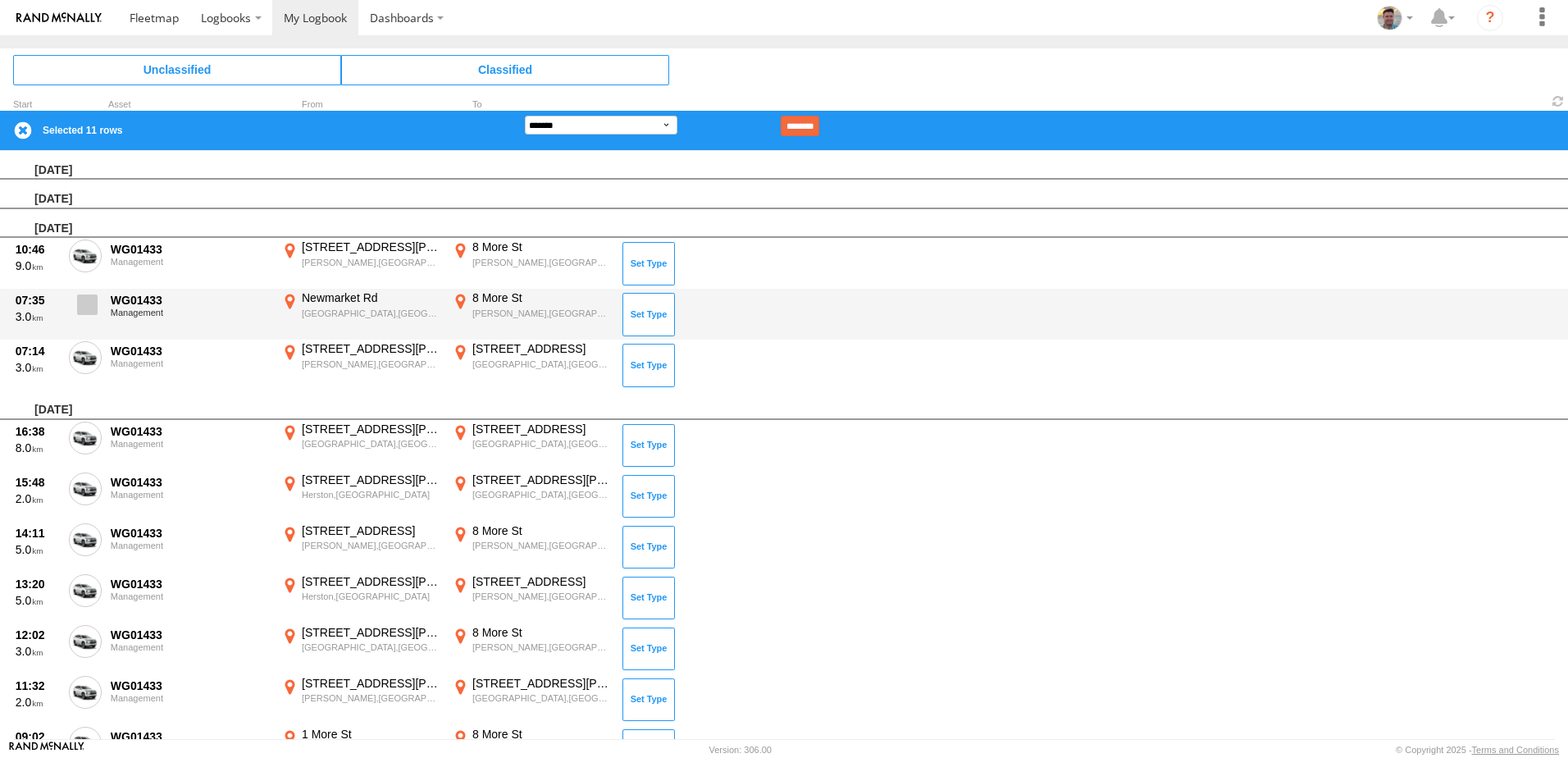
click at [86, 303] on span at bounding box center [87, 305] width 20 height 20
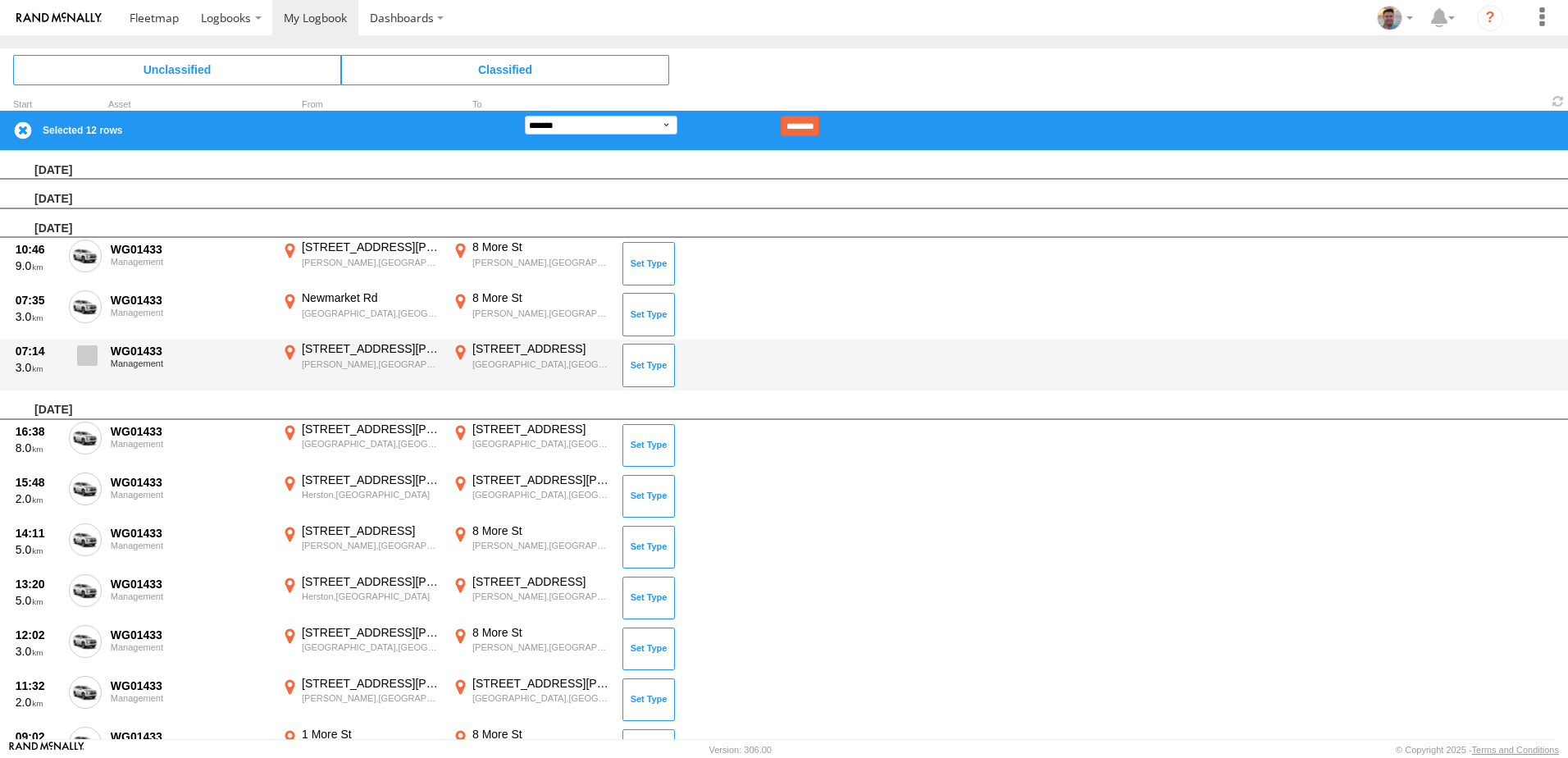
click at [86, 350] on span at bounding box center [87, 355] width 20 height 20
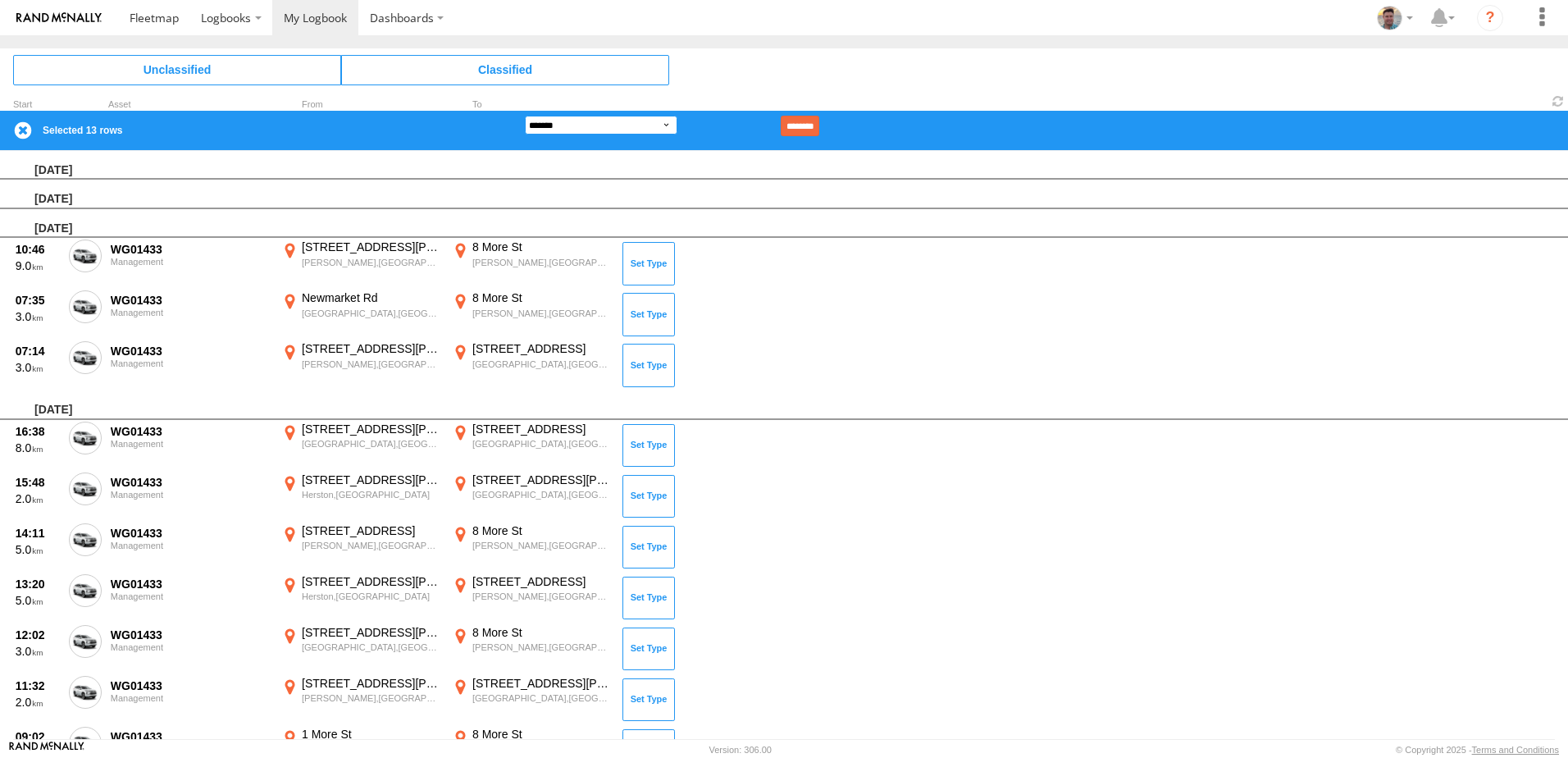
click at [672, 129] on select "**********" at bounding box center [600, 125] width 153 height 19
select select "**"
click at [524, 115] on select "**********" at bounding box center [600, 125] width 153 height 19
click at [819, 129] on input "********" at bounding box center [800, 125] width 38 height 20
